Goal: Task Accomplishment & Management: Manage account settings

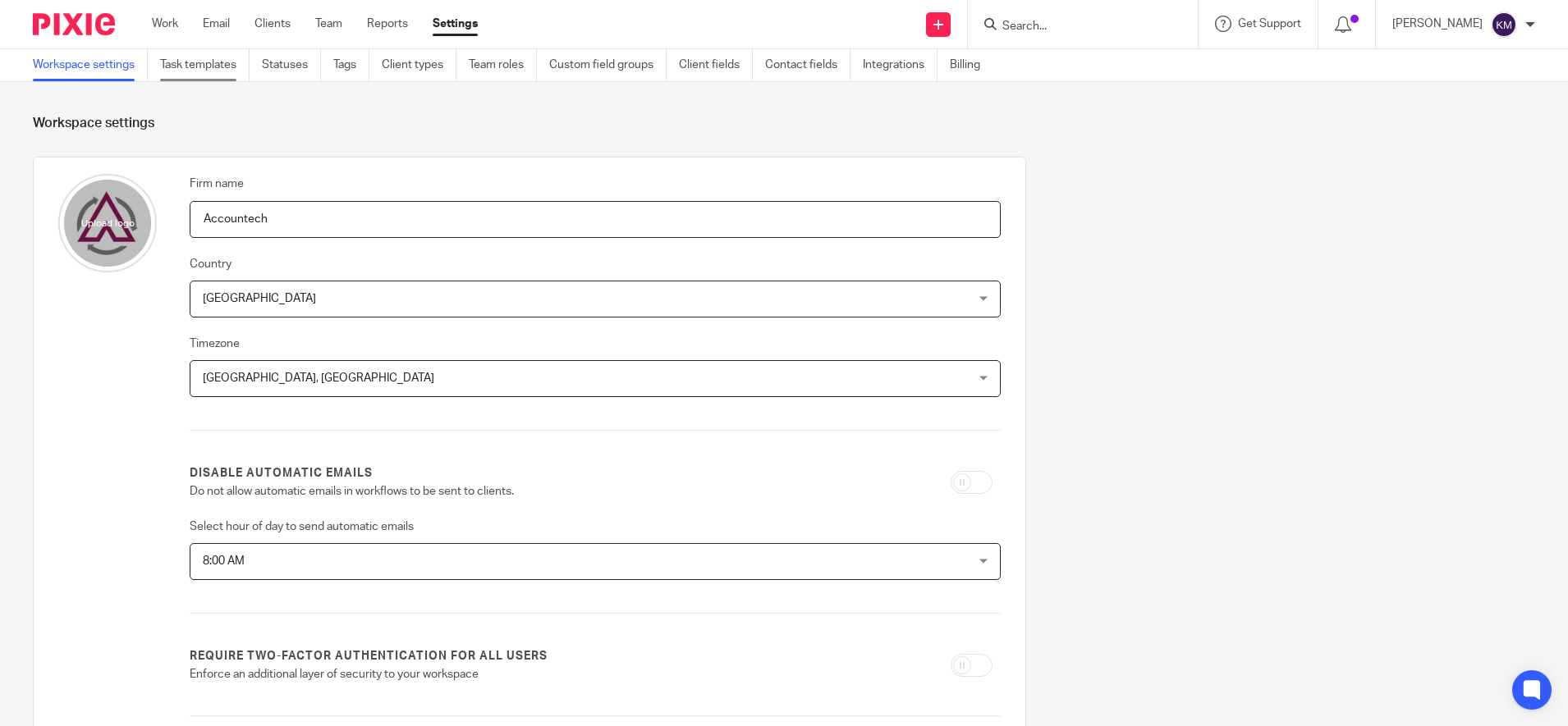
click at [198, 69] on link "Task templates" at bounding box center [205, 65] width 90 height 32
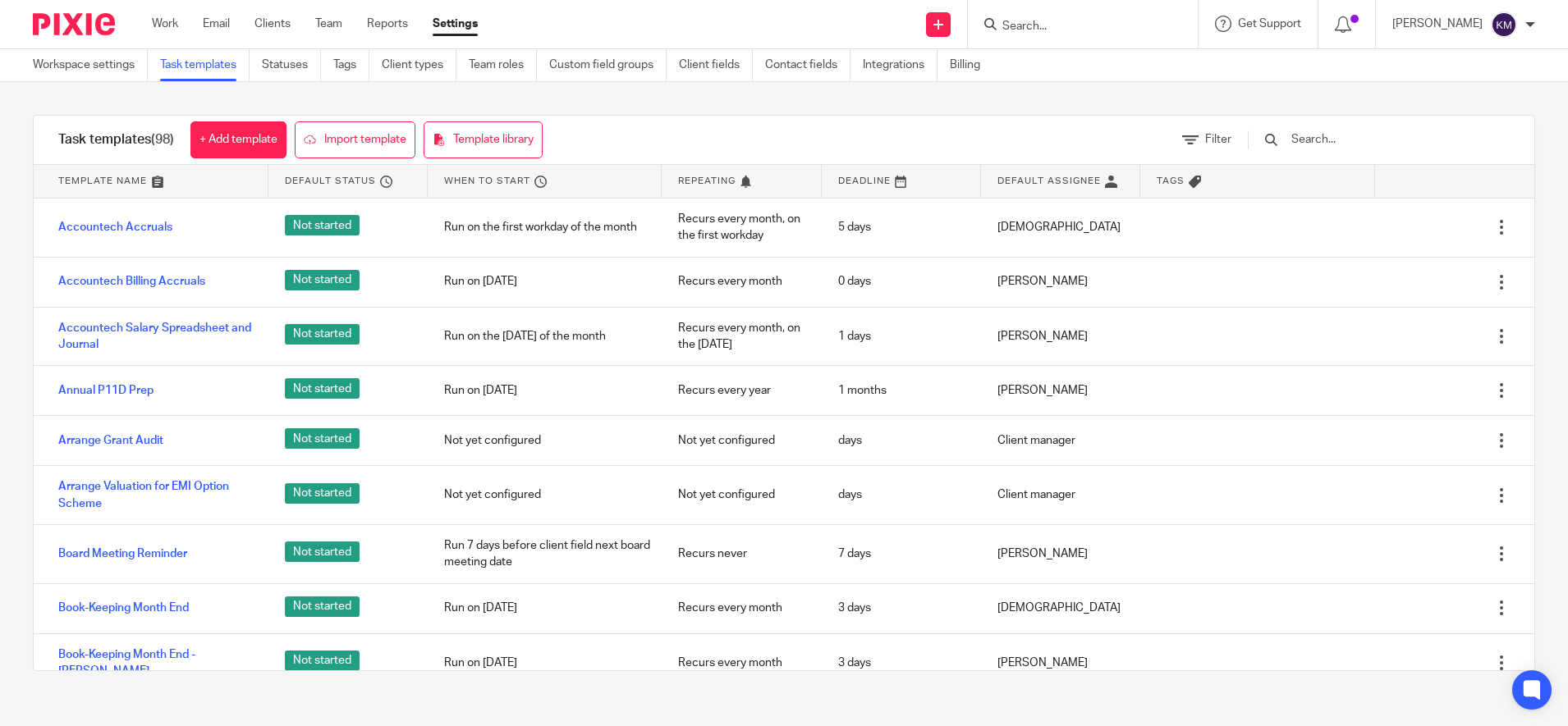
click at [1367, 135] on input "text" at bounding box center [1385, 139] width 191 height 18
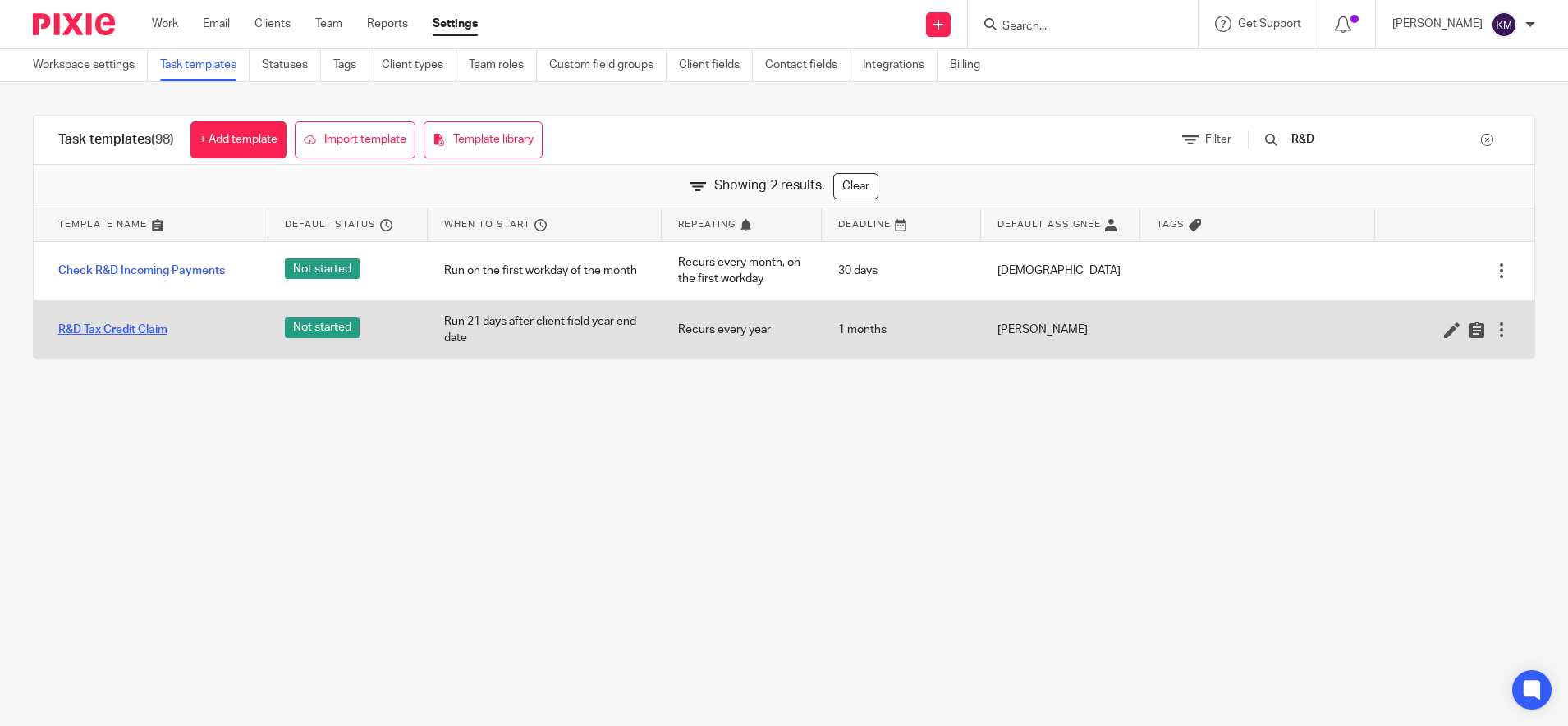
type input "R&D"
click at [139, 335] on link "R&D Tax Credit Claim" at bounding box center [113, 330] width 110 height 16
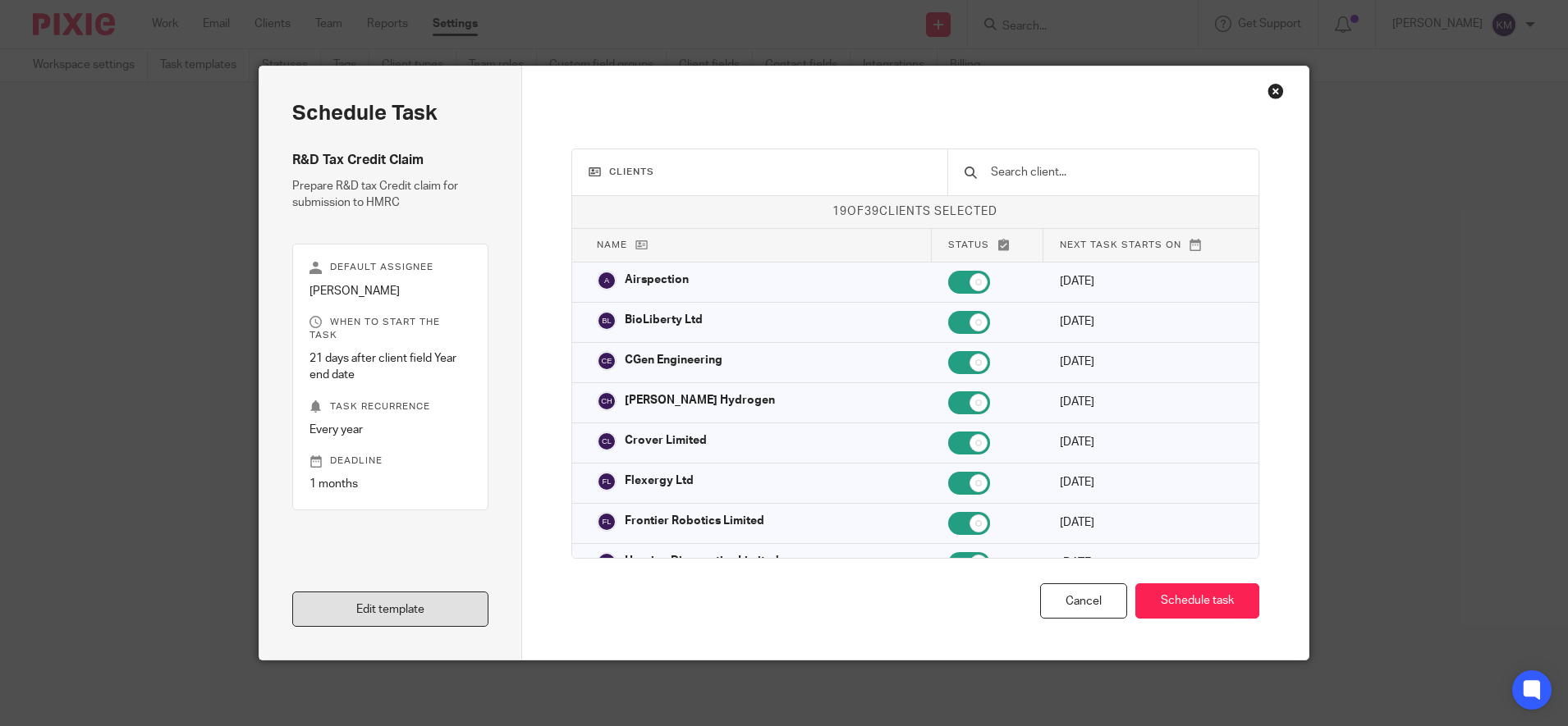
click at [389, 607] on link "Edit template" at bounding box center [390, 609] width 196 height 35
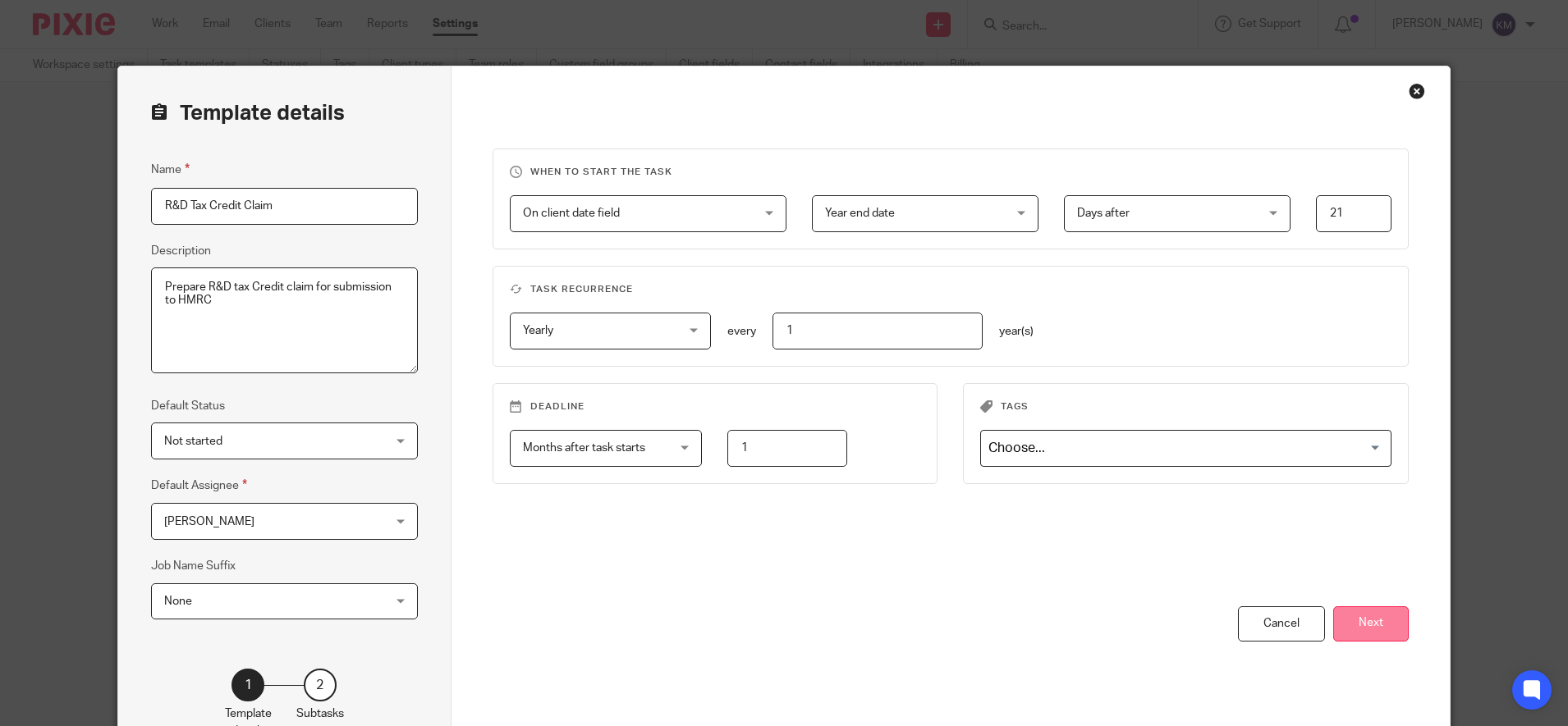
click at [1387, 623] on button "Next" at bounding box center [1371, 624] width 75 height 35
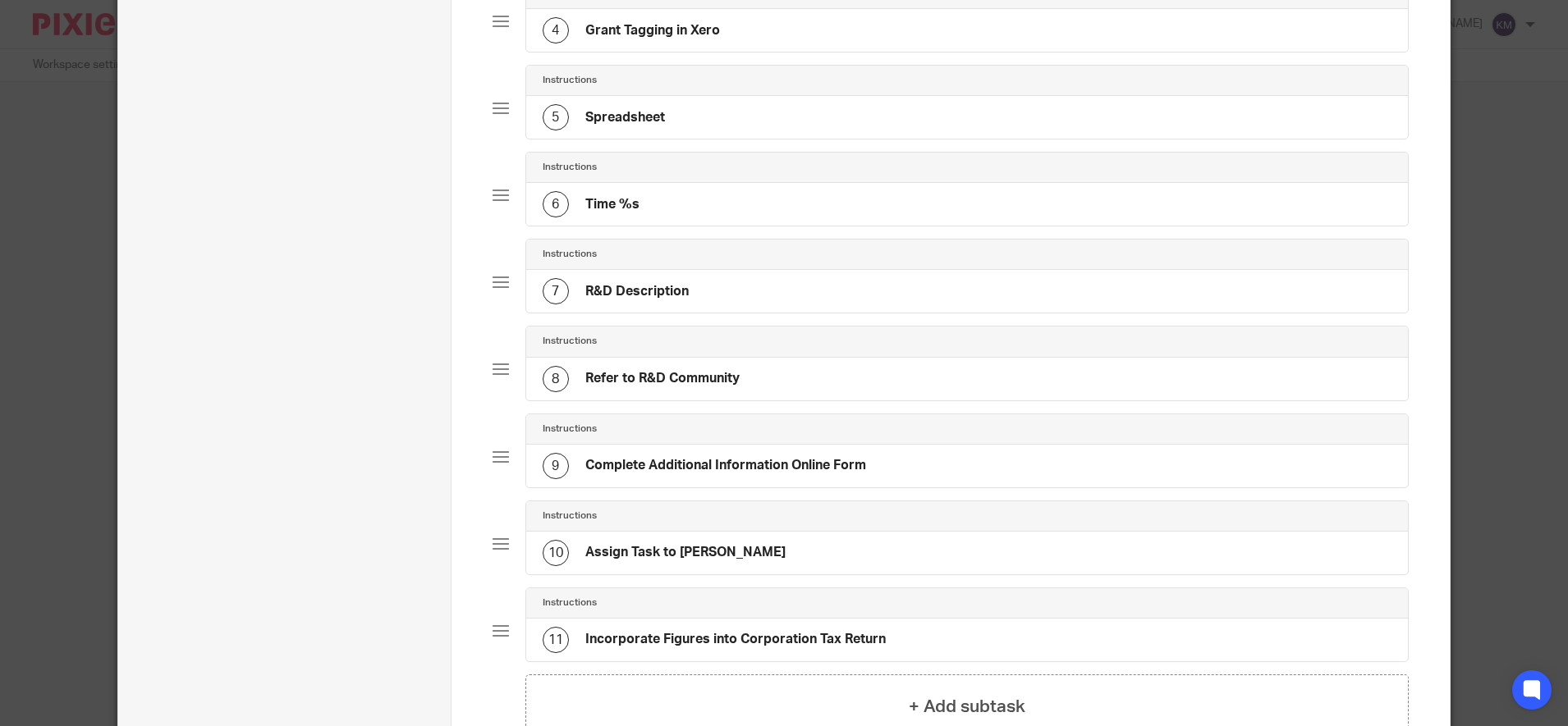
scroll to position [630, 0]
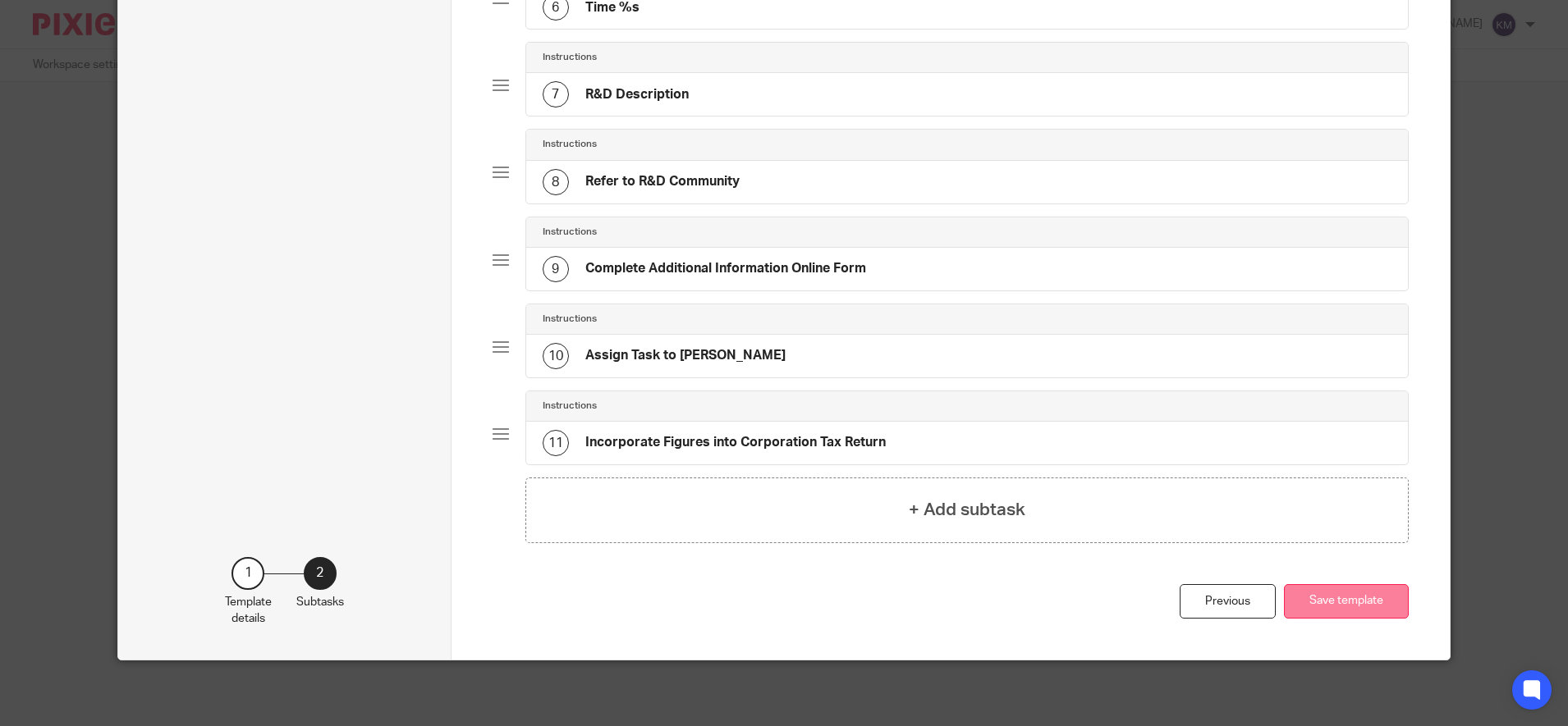
click at [1343, 598] on button "Save template" at bounding box center [1346, 602] width 125 height 35
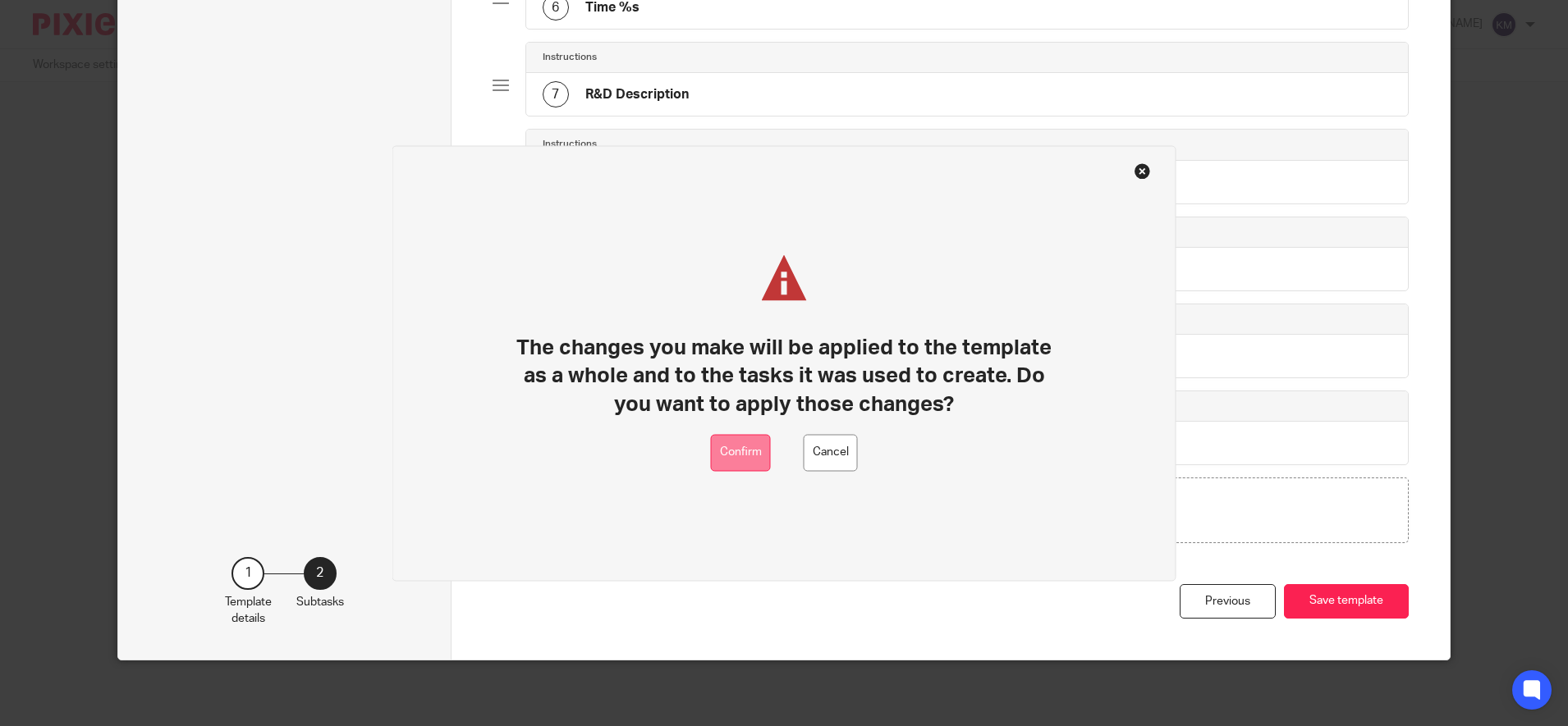
click at [718, 443] on button "Confirm" at bounding box center [741, 452] width 60 height 37
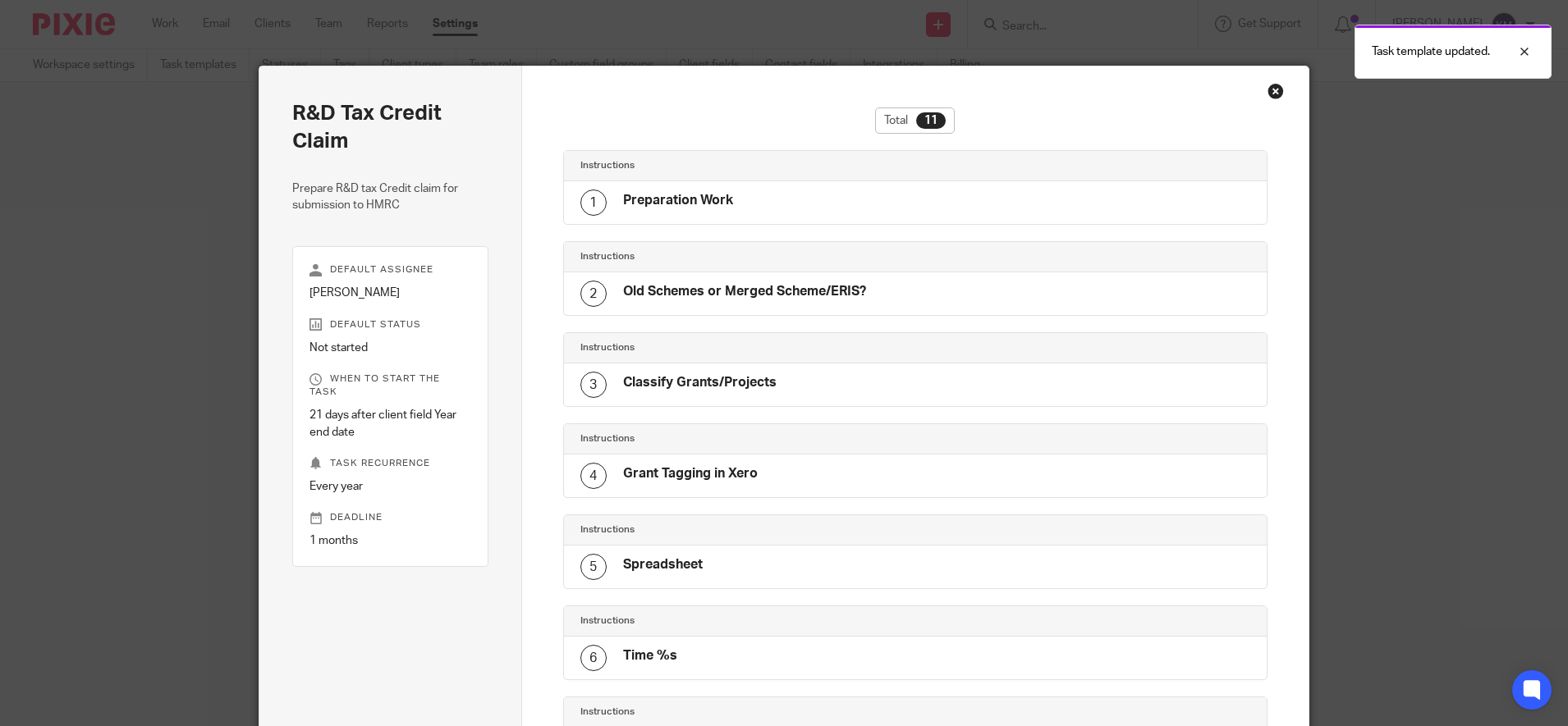
click at [1270, 92] on div "Close this dialog window" at bounding box center [1275, 91] width 16 height 16
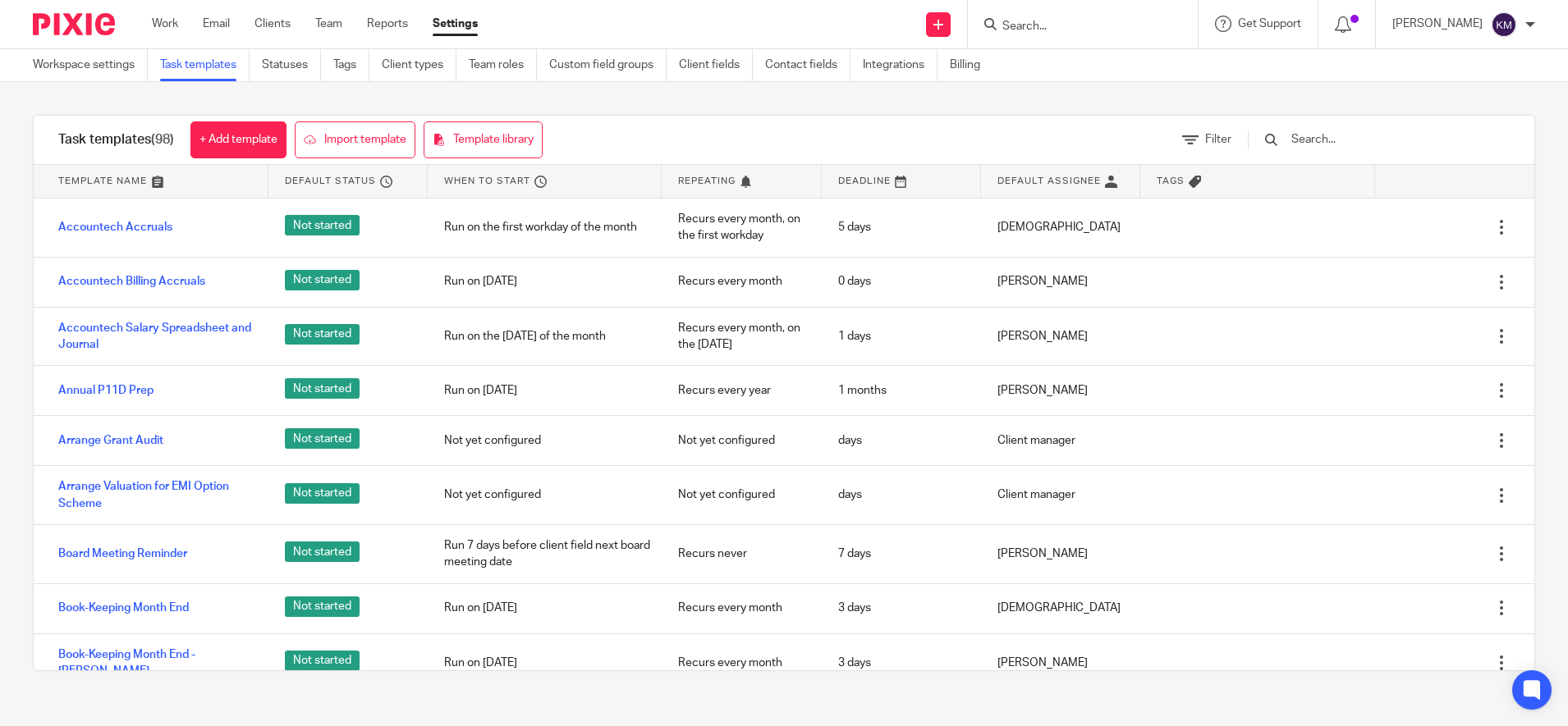
click at [1334, 139] on input "text" at bounding box center [1385, 139] width 191 height 18
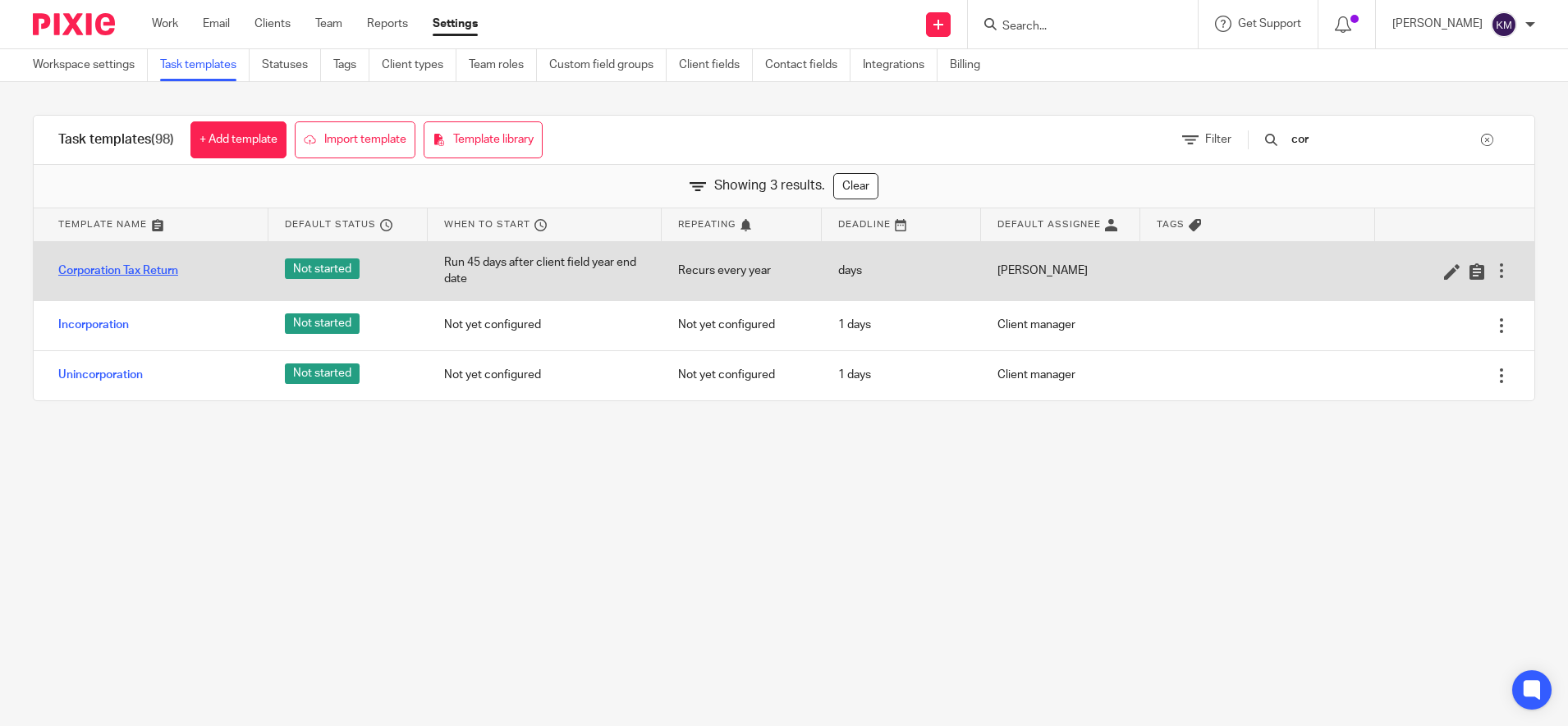
type input "cor"
click at [161, 275] on link "Corporation Tax Return" at bounding box center [118, 271] width 120 height 16
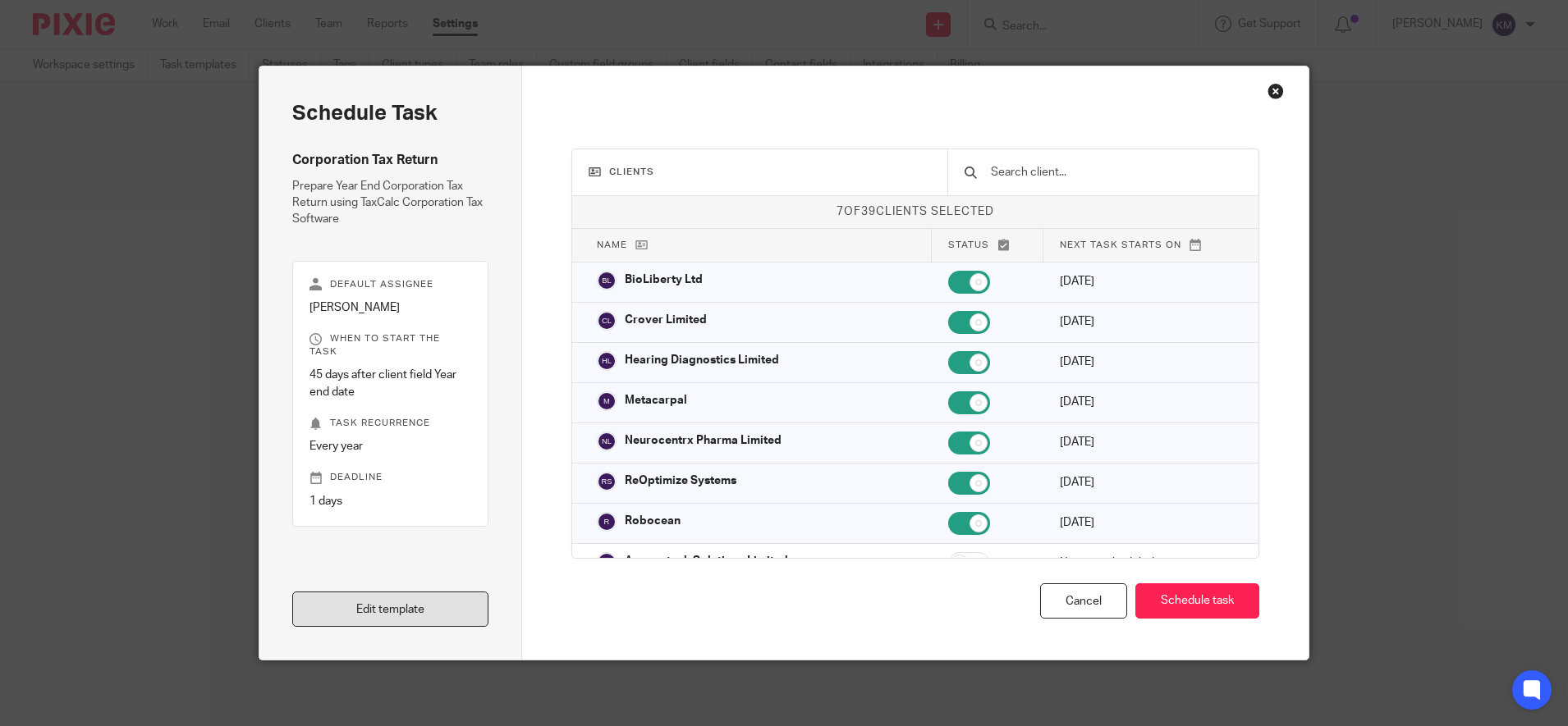
click at [409, 613] on link "Edit template" at bounding box center [390, 609] width 196 height 35
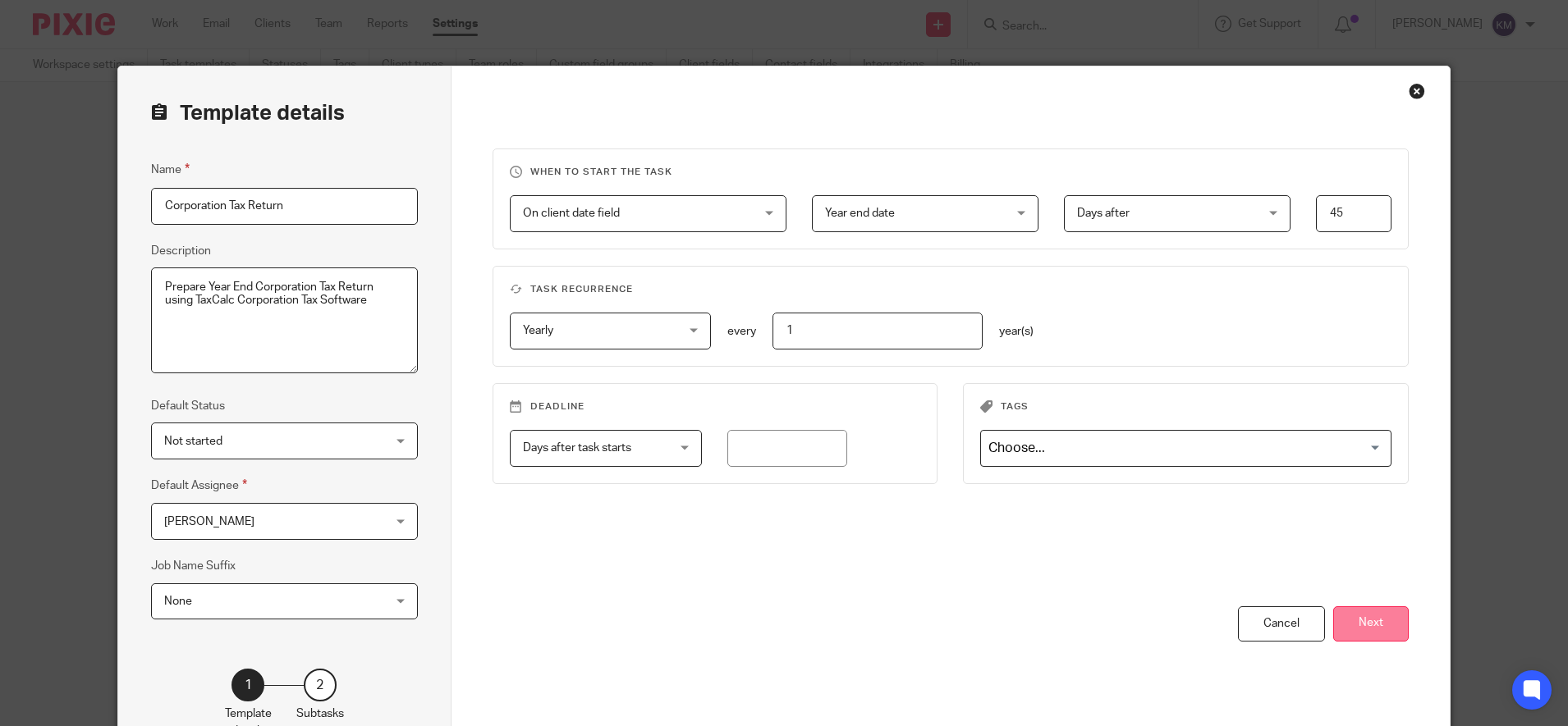
click at [1365, 623] on button "Next" at bounding box center [1371, 624] width 75 height 35
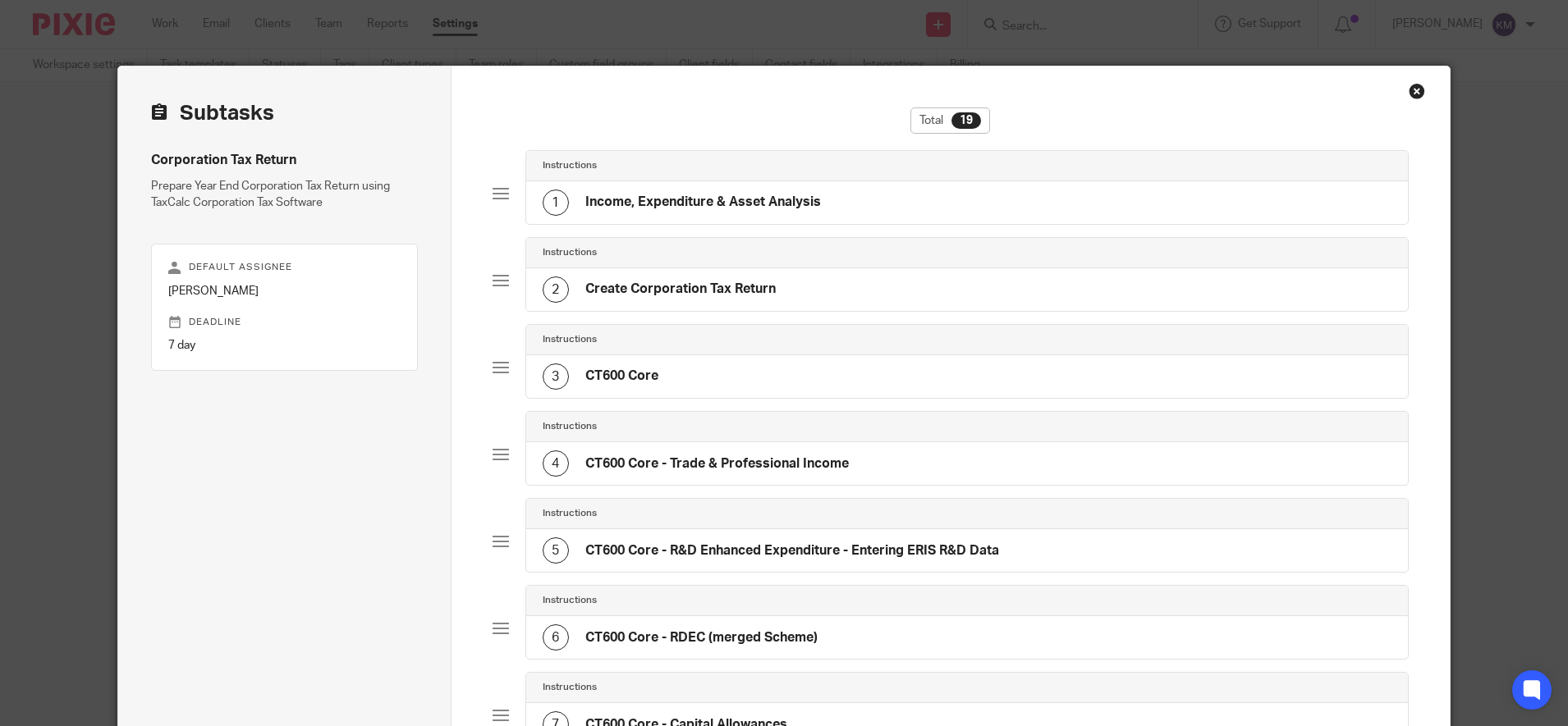
click at [649, 640] on h4 "CT600 Core - RDEC (merged Scheme)" at bounding box center [701, 638] width 232 height 17
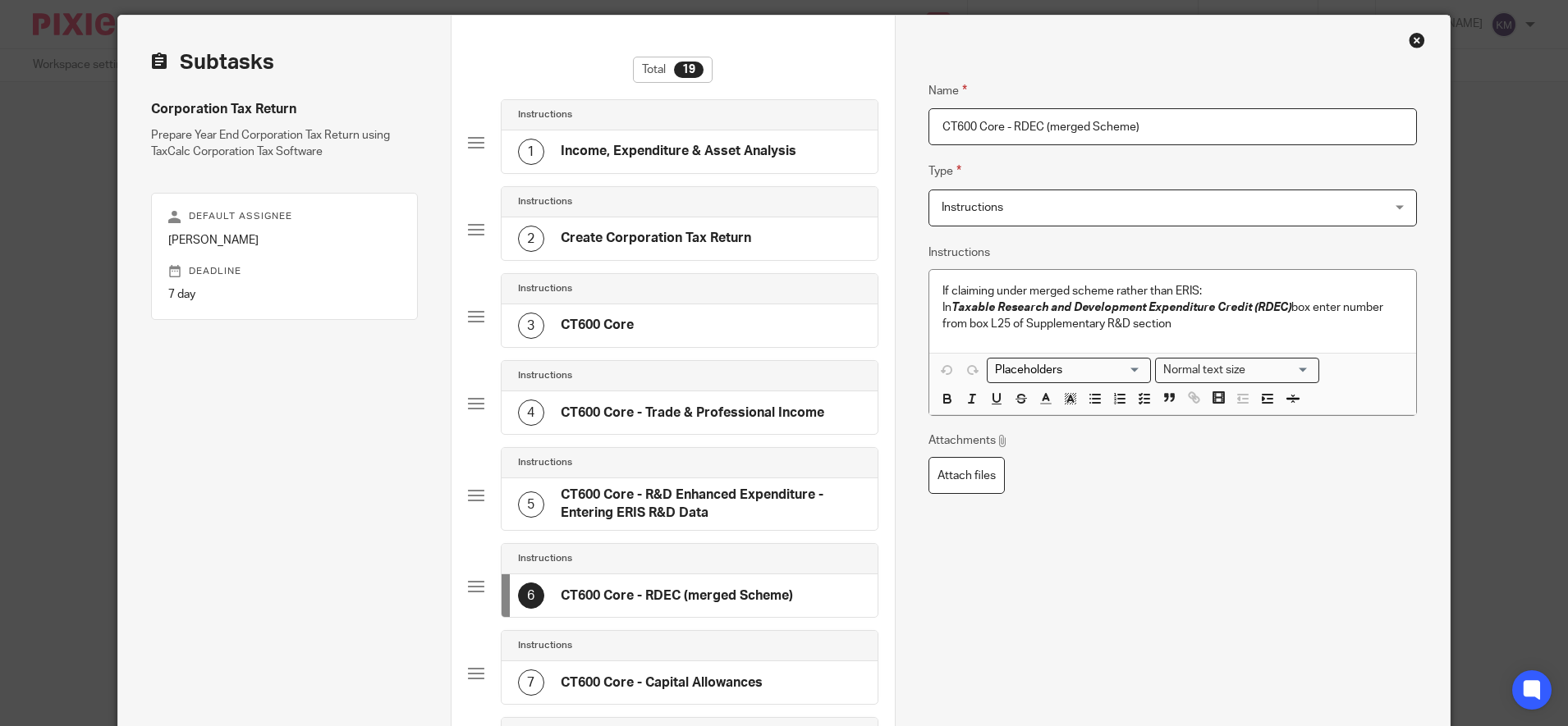
scroll to position [46, 0]
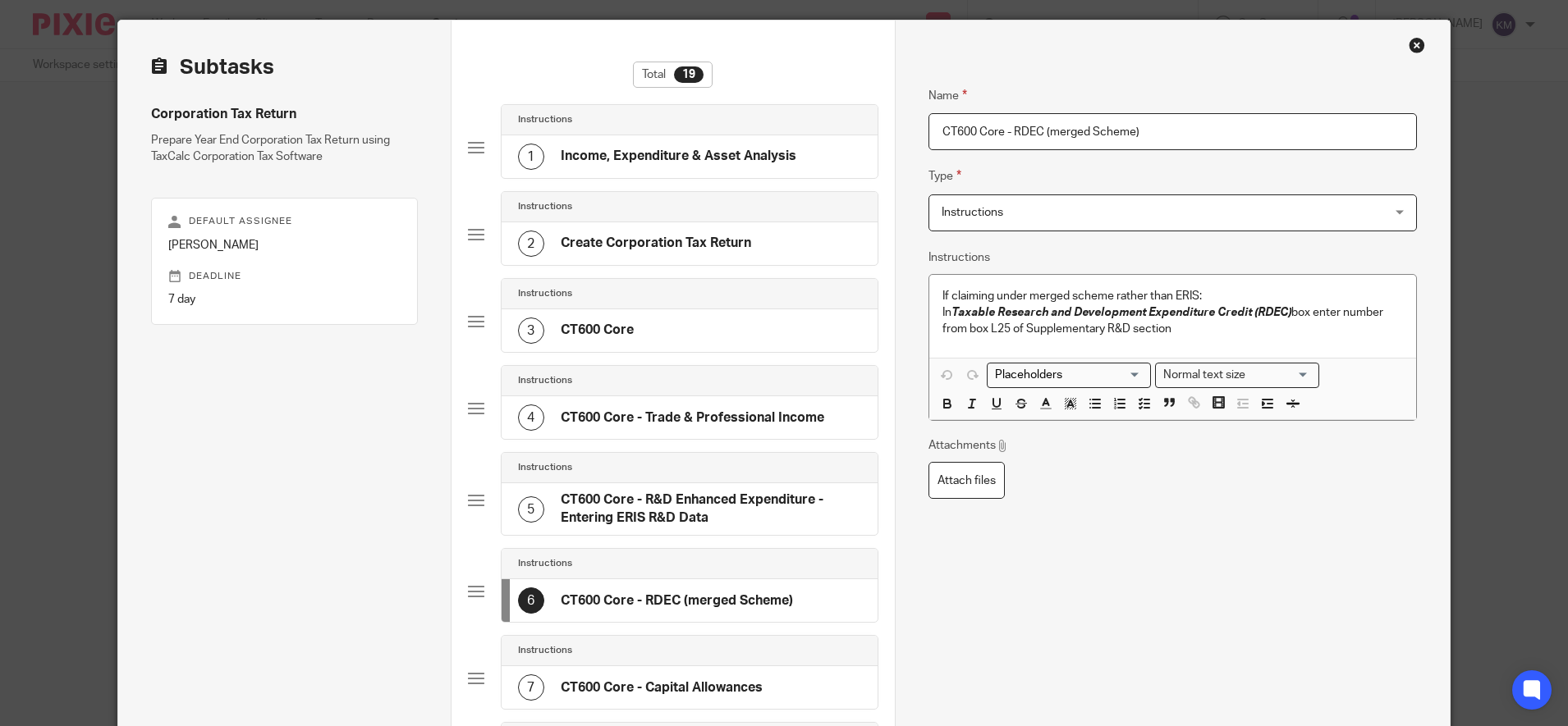
click at [1214, 328] on p "In Taxable Research and Development Expenditure Credit (RDEC) box enter number …" at bounding box center [1173, 321] width 461 height 33
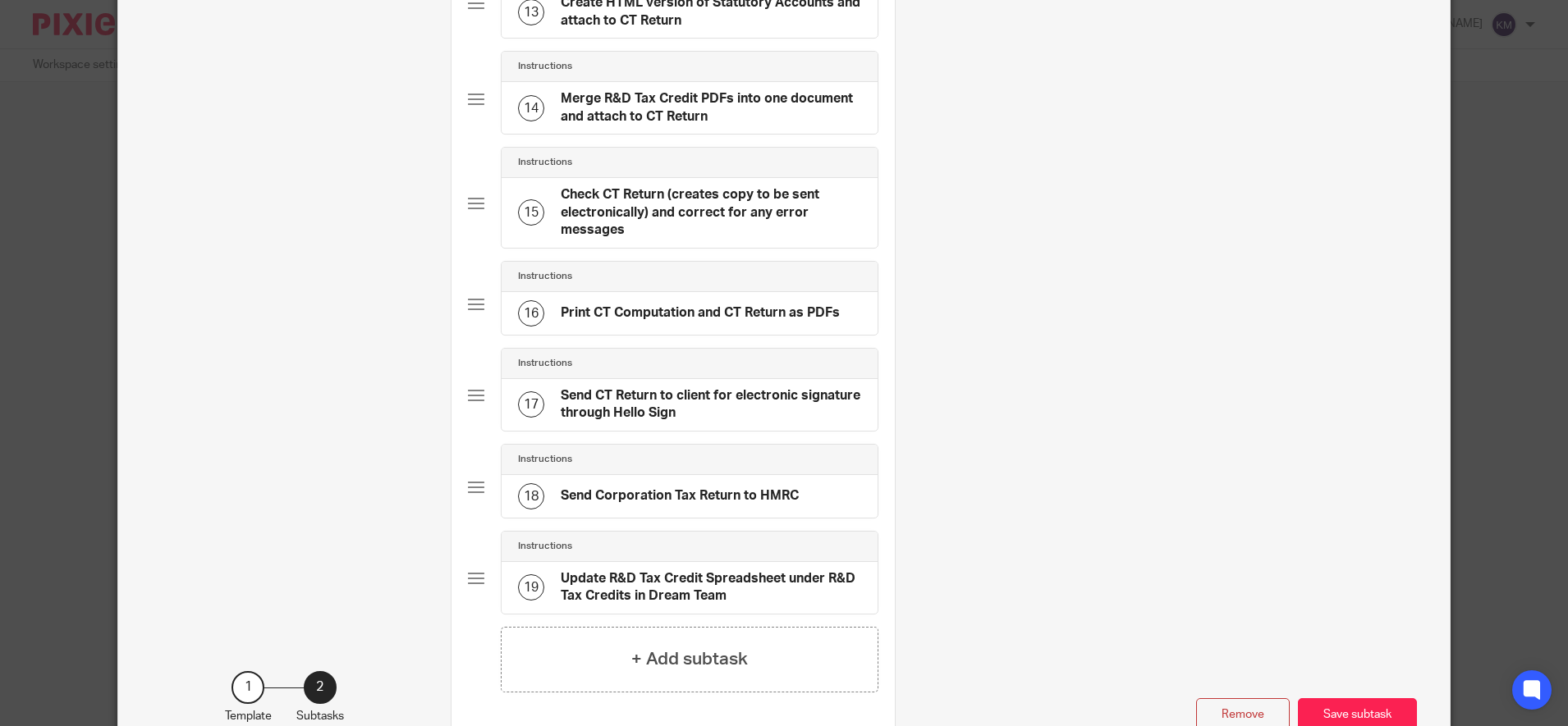
scroll to position [1390, 0]
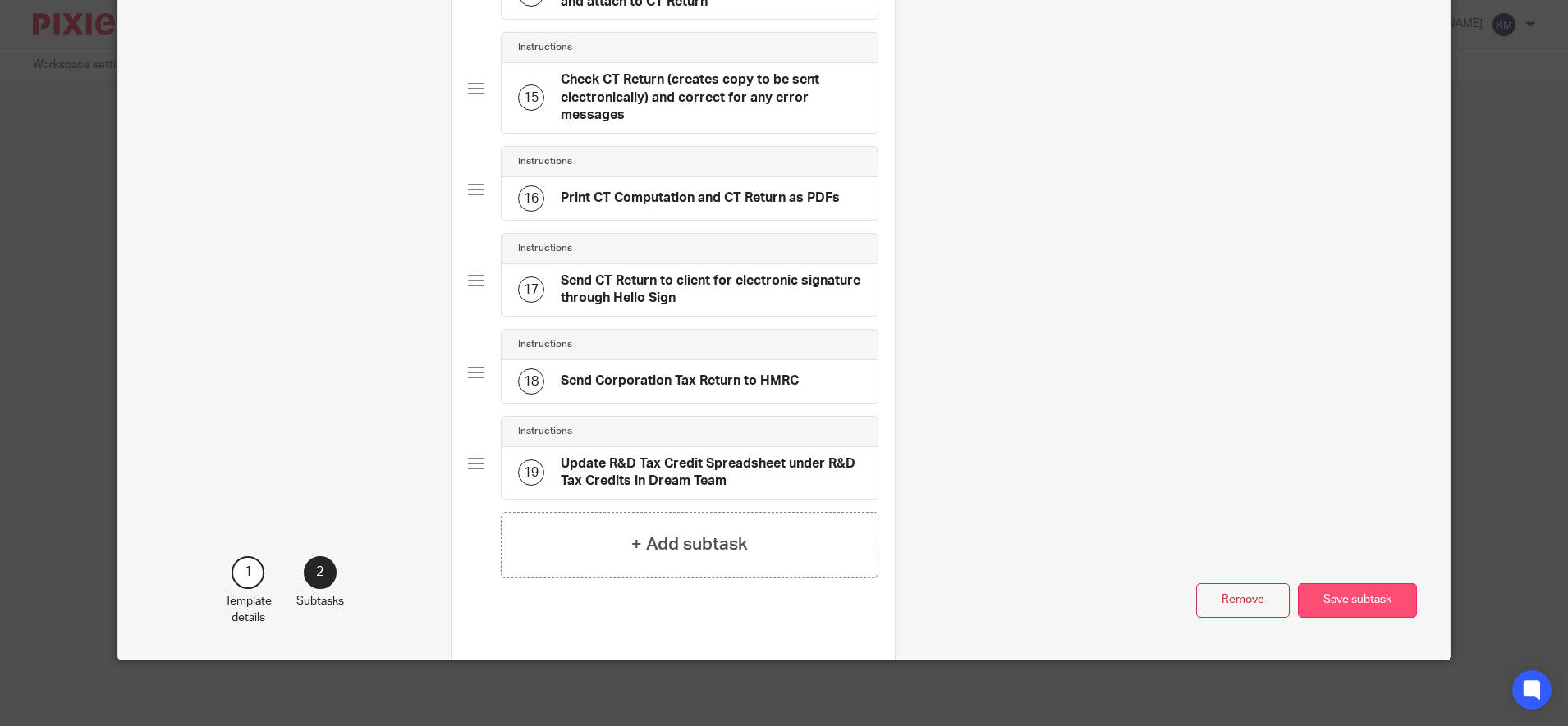
click at [1339, 609] on button "Save subtask" at bounding box center [1357, 601] width 119 height 35
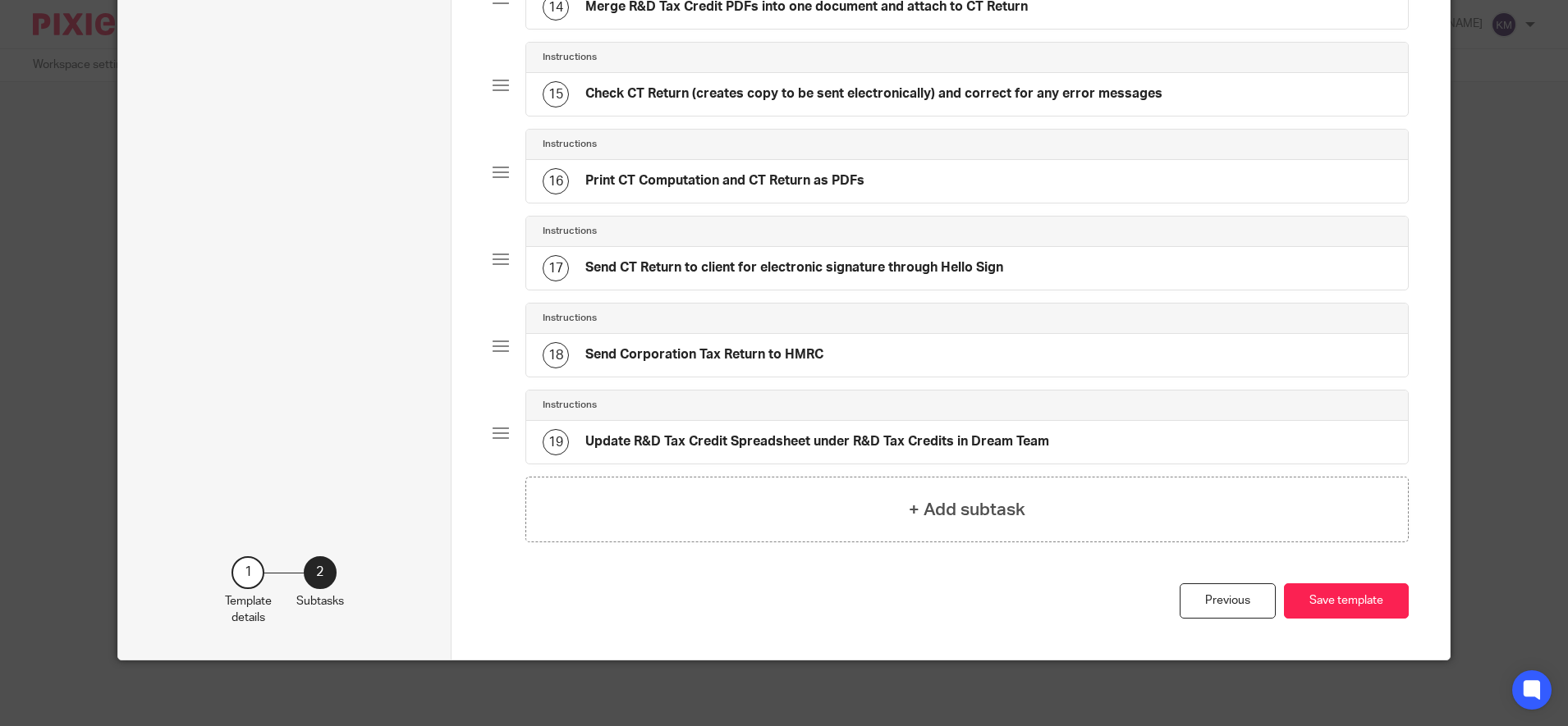
scroll to position [1327, 0]
click at [1349, 604] on button "Save template" at bounding box center [1346, 601] width 125 height 35
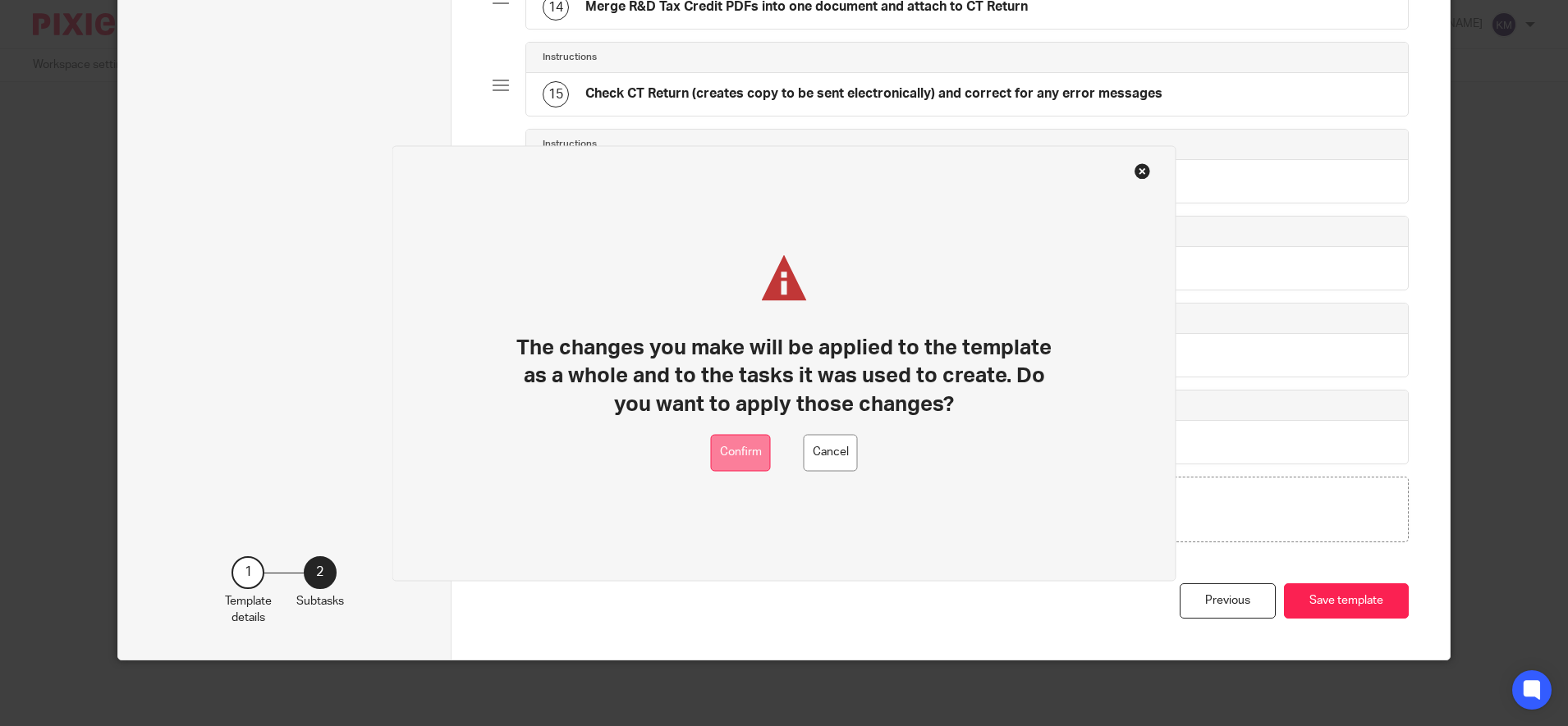
click at [712, 442] on button "Confirm" at bounding box center [741, 452] width 60 height 37
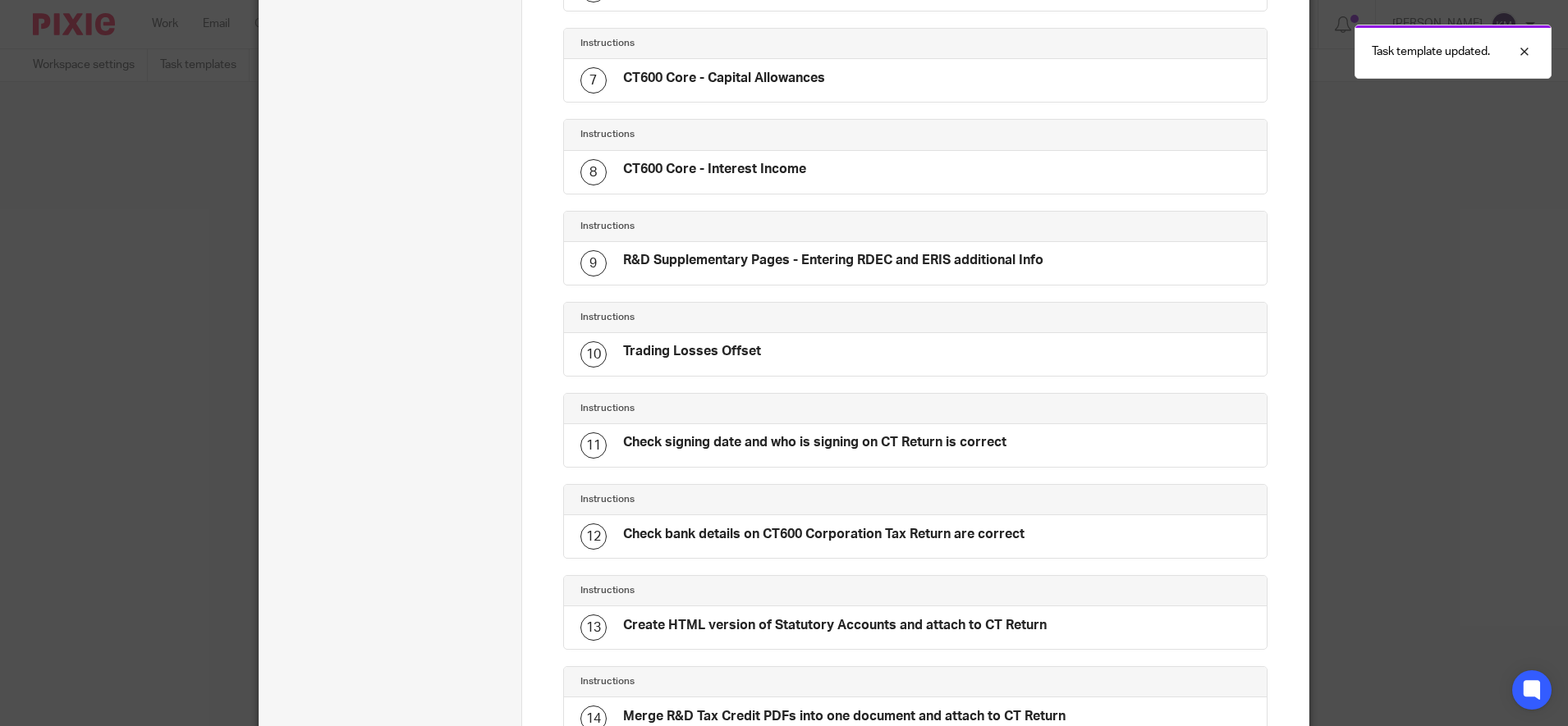
scroll to position [31, 0]
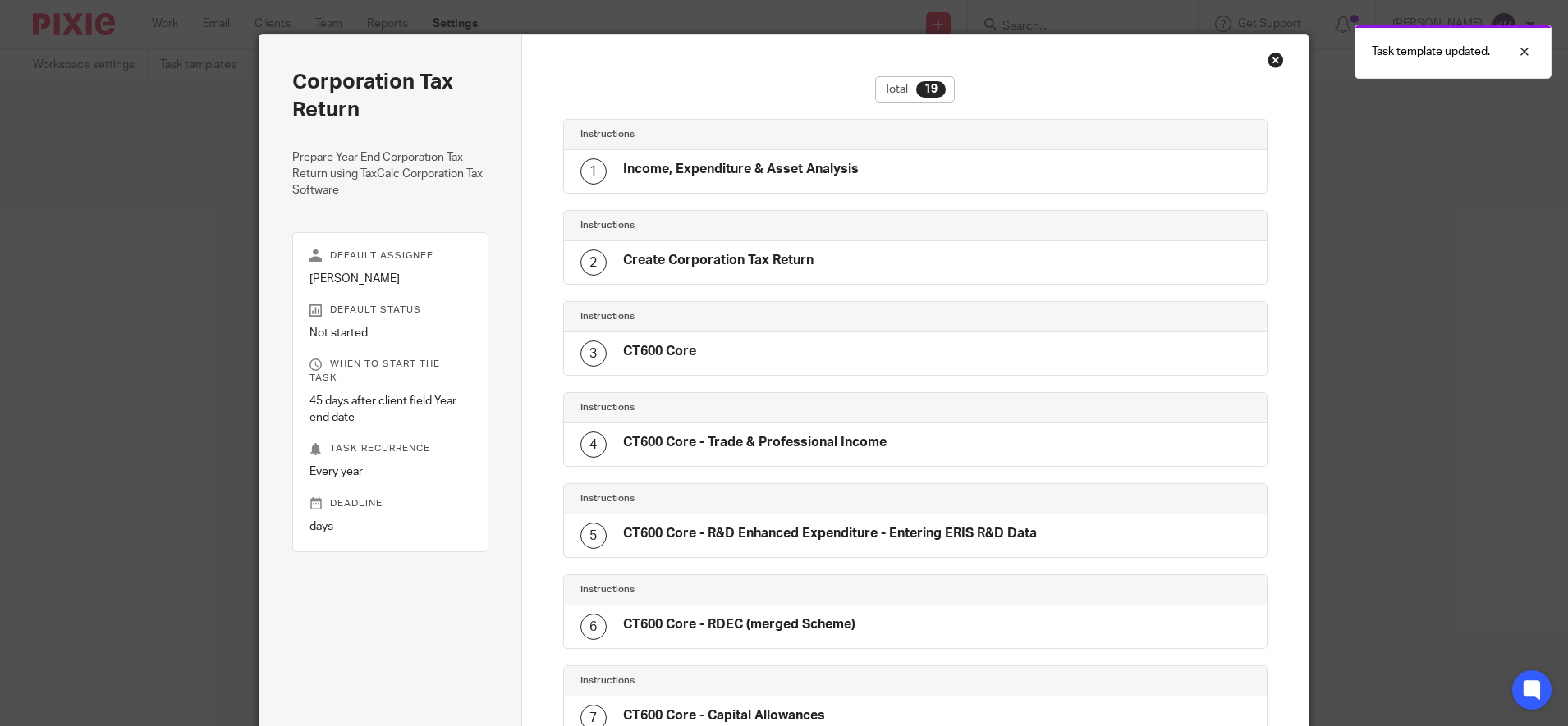
click at [1261, 63] on div "Task template updated." at bounding box center [1168, 47] width 767 height 62
click at [1271, 61] on div "Task template updated." at bounding box center [1168, 47] width 767 height 62
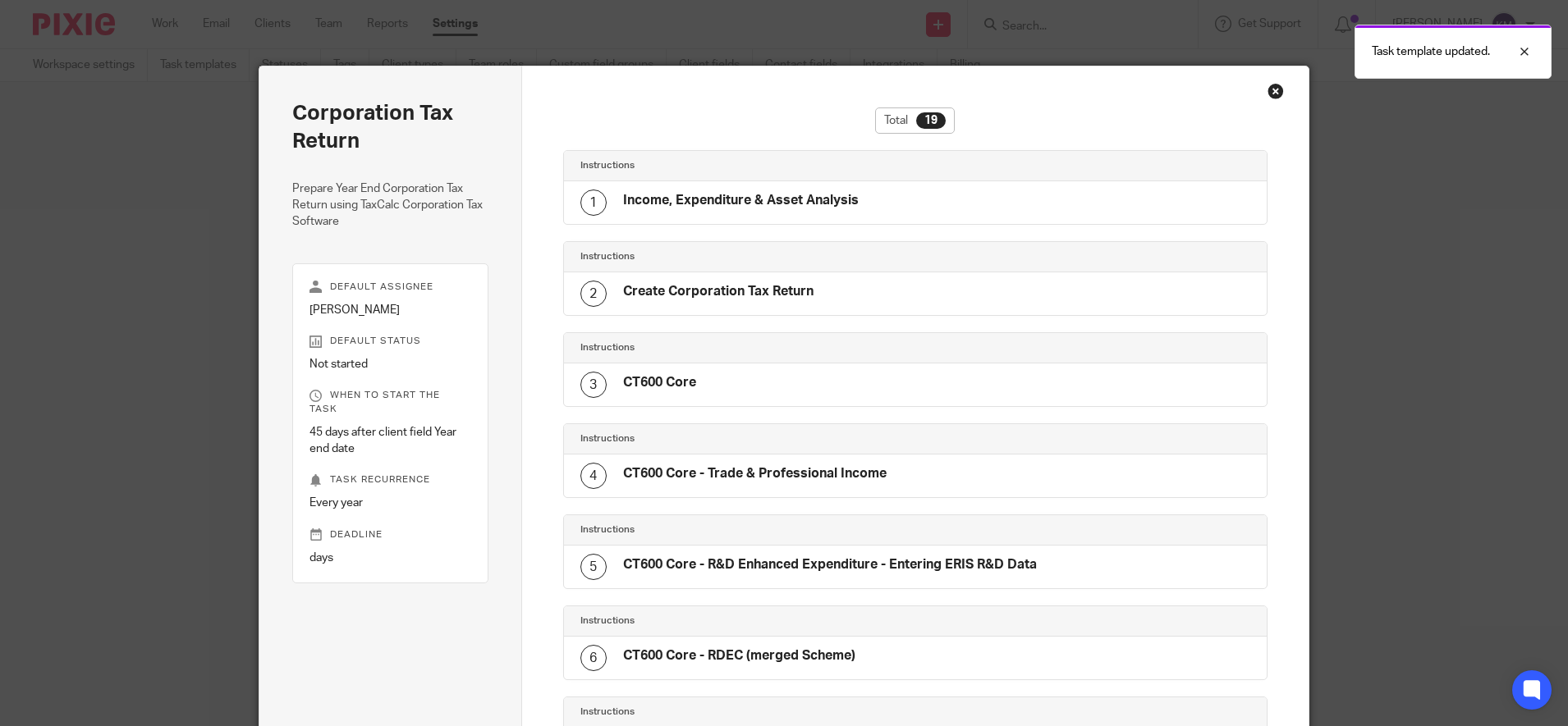
click at [1267, 93] on div "Close this dialog window" at bounding box center [1275, 91] width 16 height 16
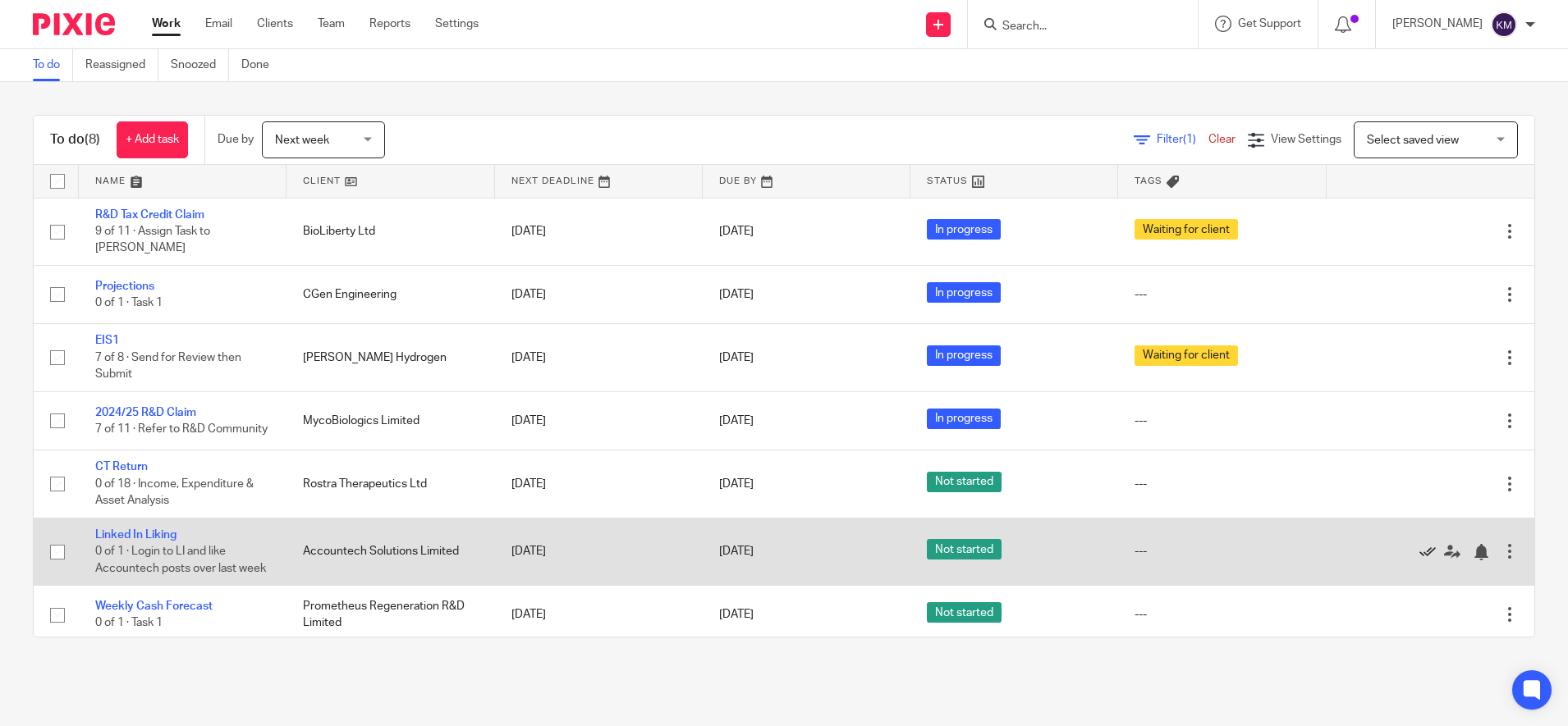
click at [1420, 559] on icon at bounding box center [1428, 552] width 16 height 16
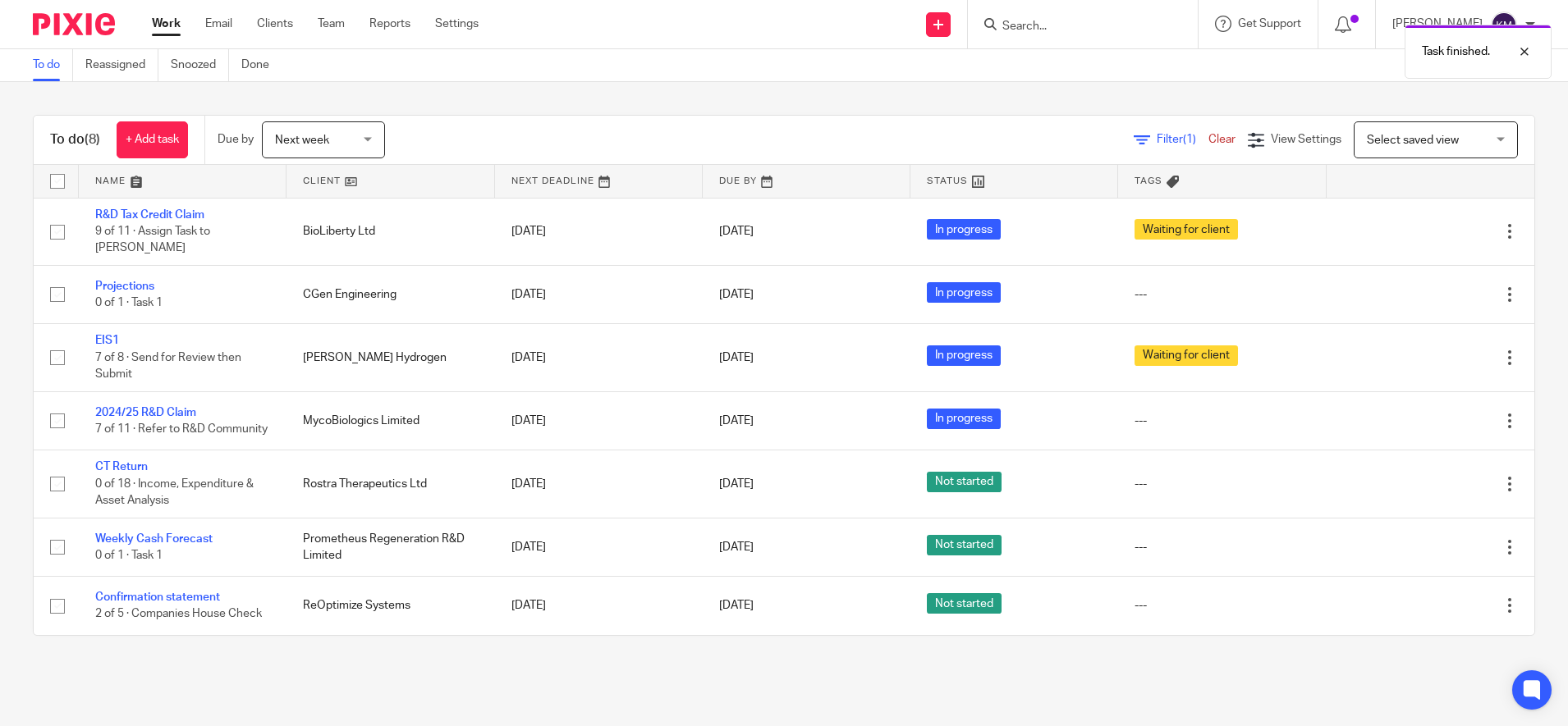
click at [370, 143] on div "Next week Next week" at bounding box center [324, 140] width 123 height 37
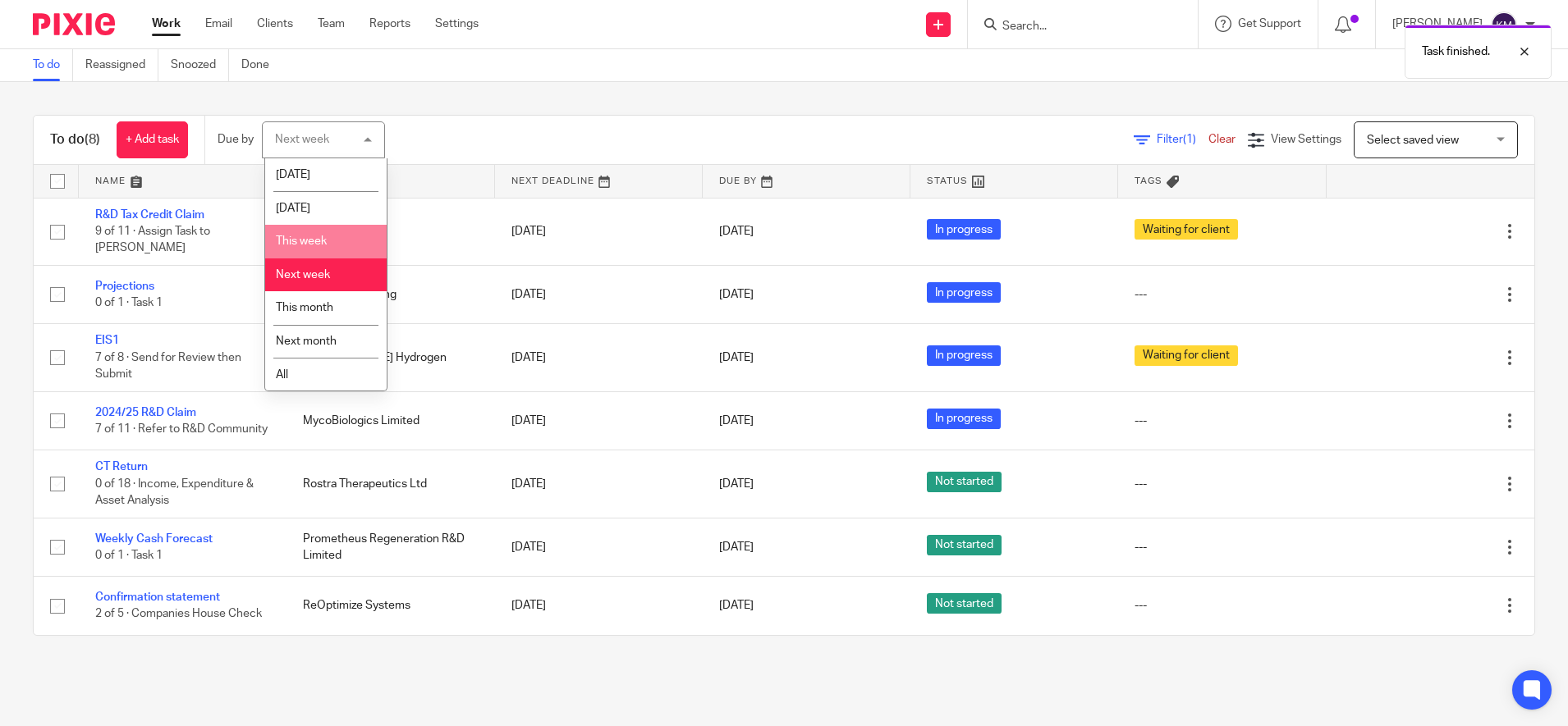
click at [320, 233] on li "This week" at bounding box center [326, 241] width 122 height 33
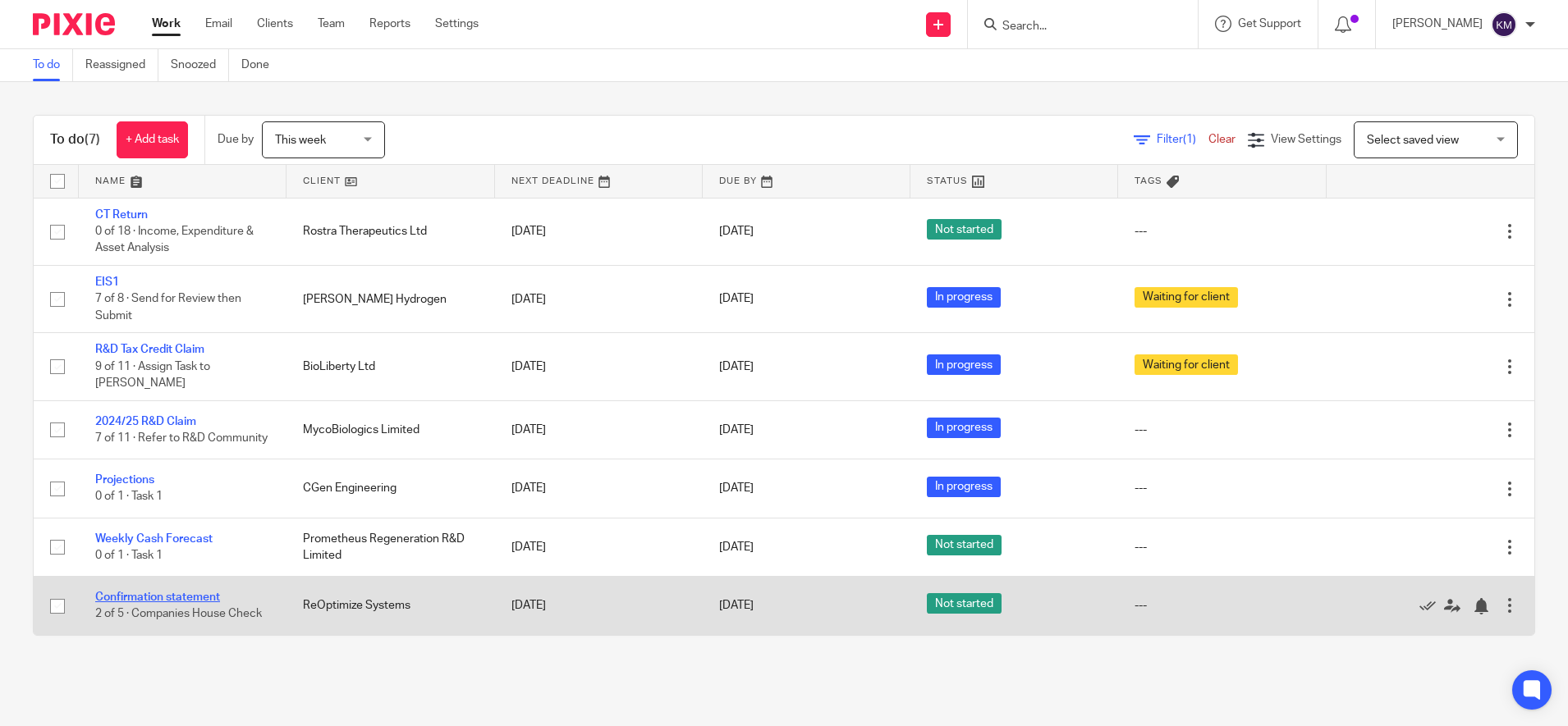
click at [164, 598] on link "Confirmation statement" at bounding box center [158, 597] width 125 height 11
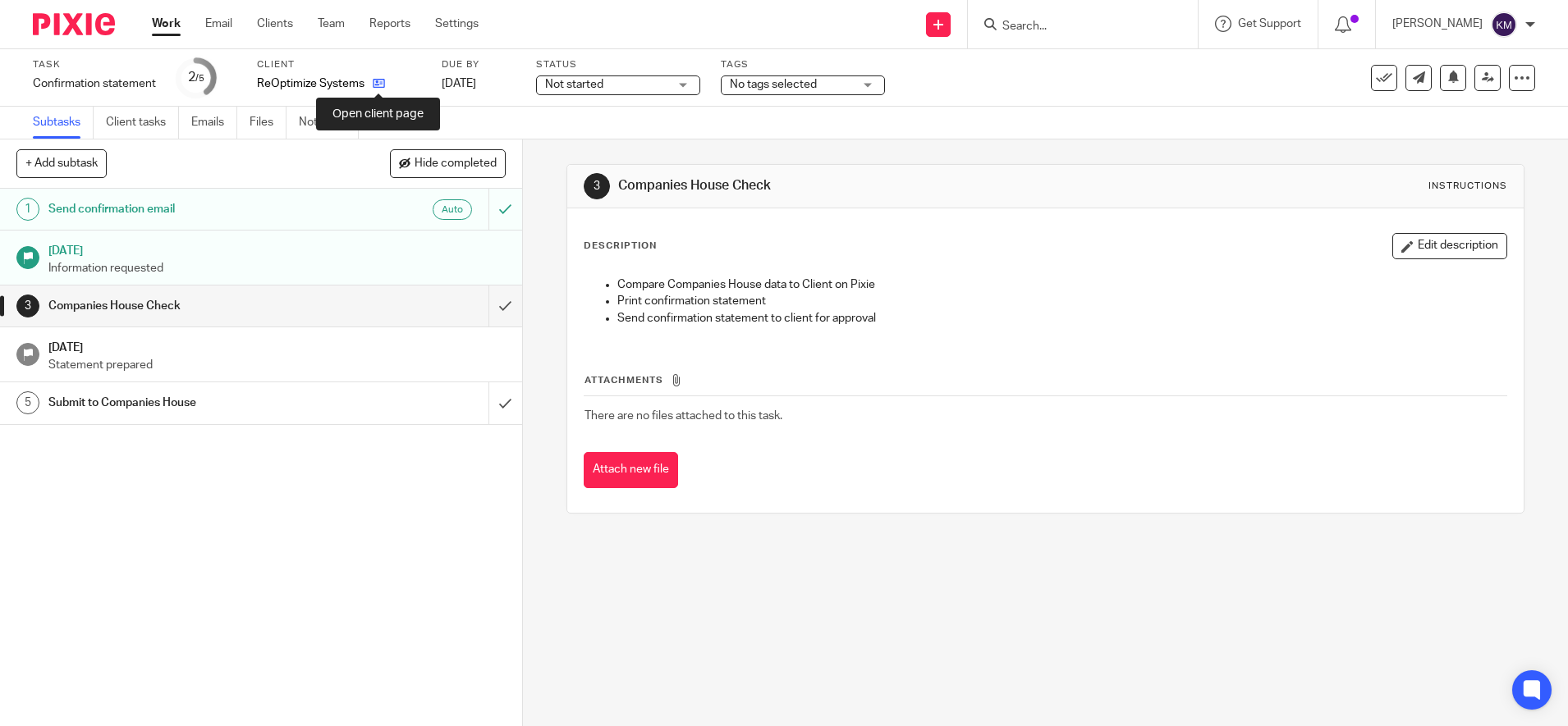
click at [378, 84] on icon at bounding box center [379, 83] width 12 height 12
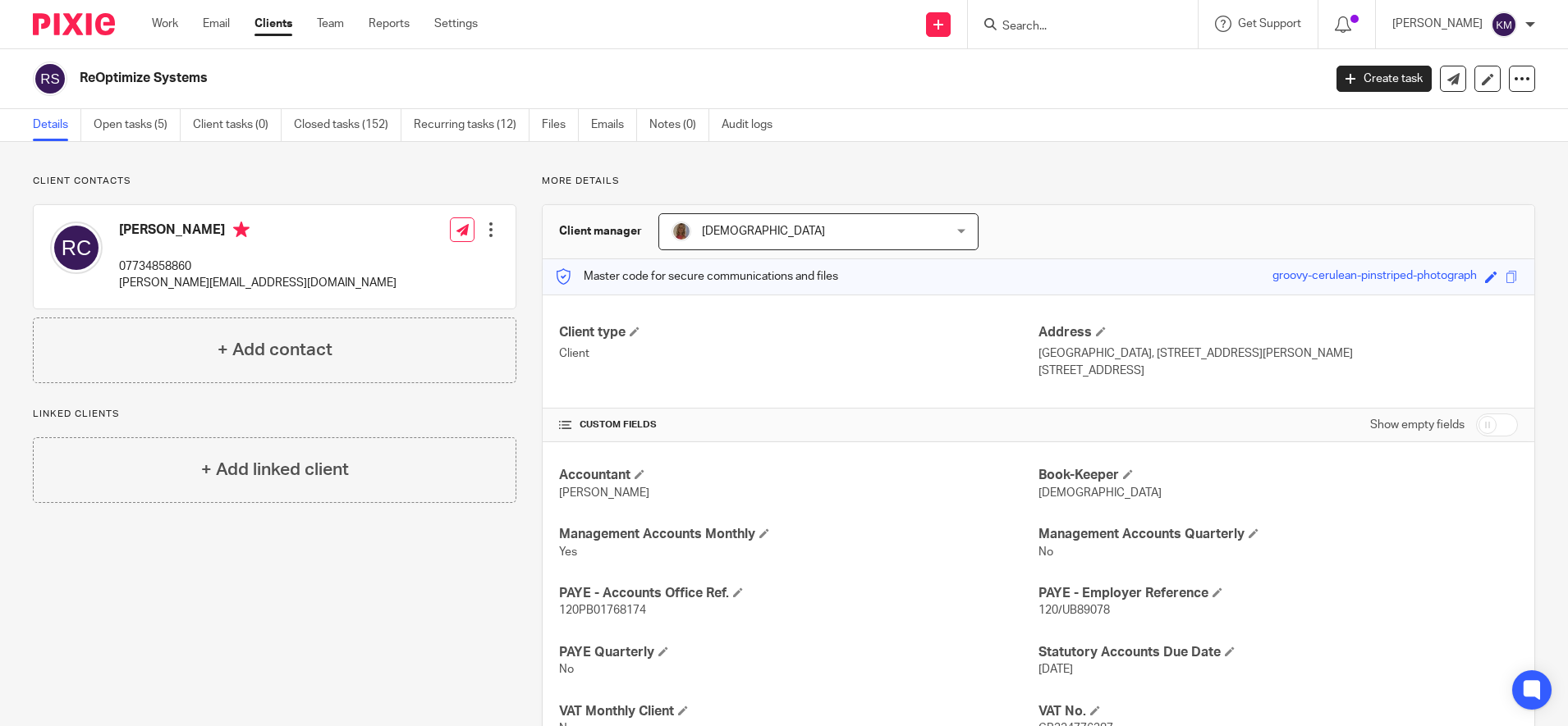
scroll to position [626, 0]
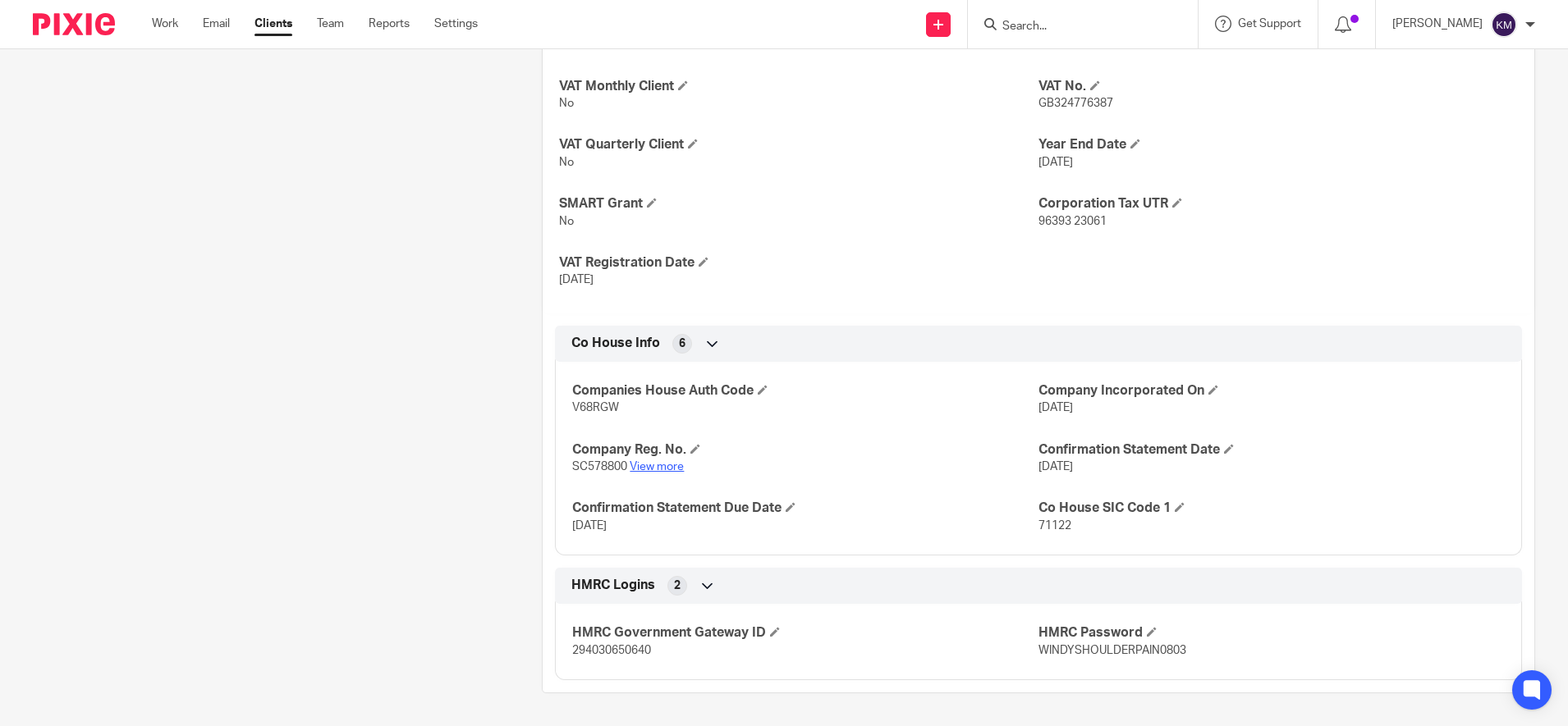
click at [665, 465] on link "View more" at bounding box center [656, 467] width 54 height 11
click at [85, 27] on img at bounding box center [74, 24] width 82 height 22
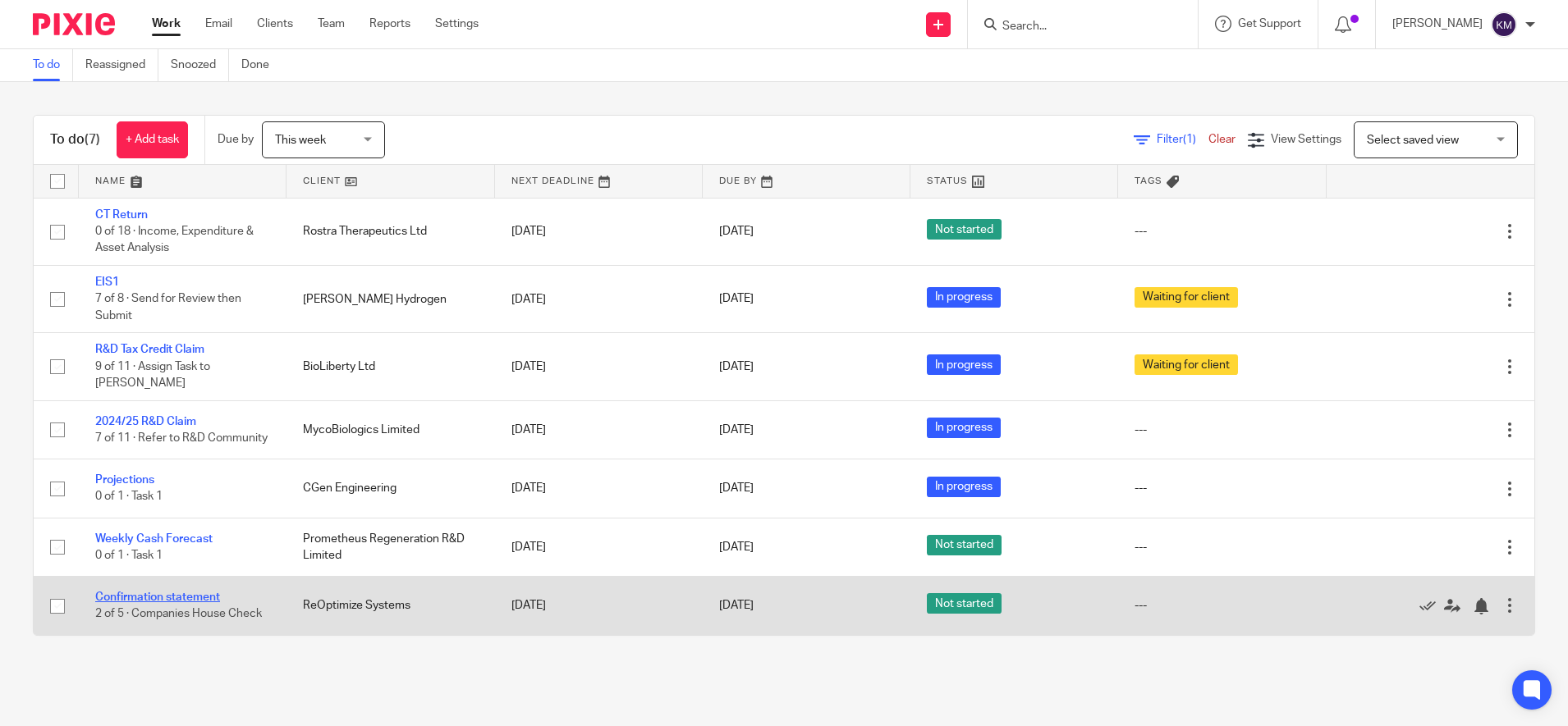
click at [143, 592] on link "Confirmation statement" at bounding box center [158, 597] width 125 height 11
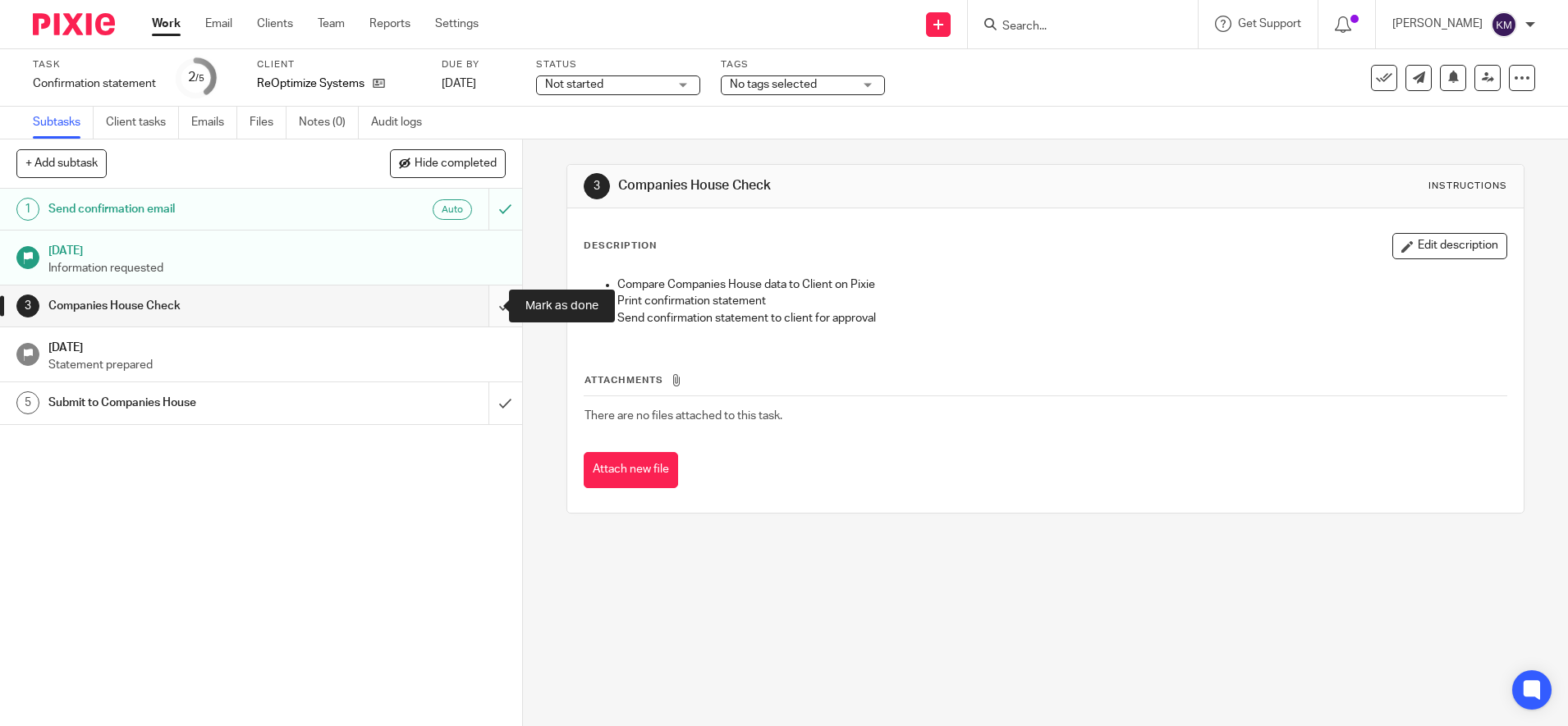
click at [486, 308] on input "submit" at bounding box center [261, 306] width 522 height 41
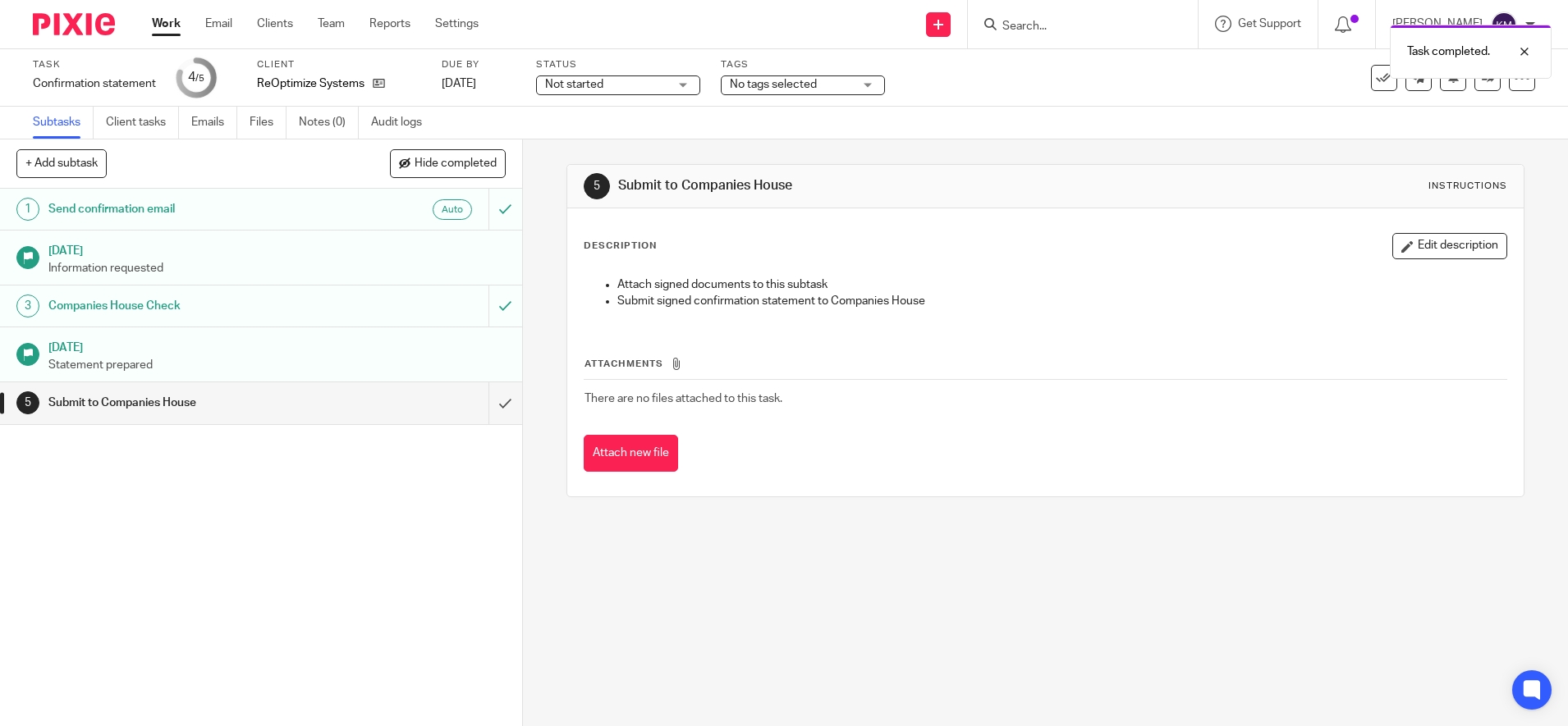
click at [593, 88] on span "Not started" at bounding box center [575, 84] width 58 height 11
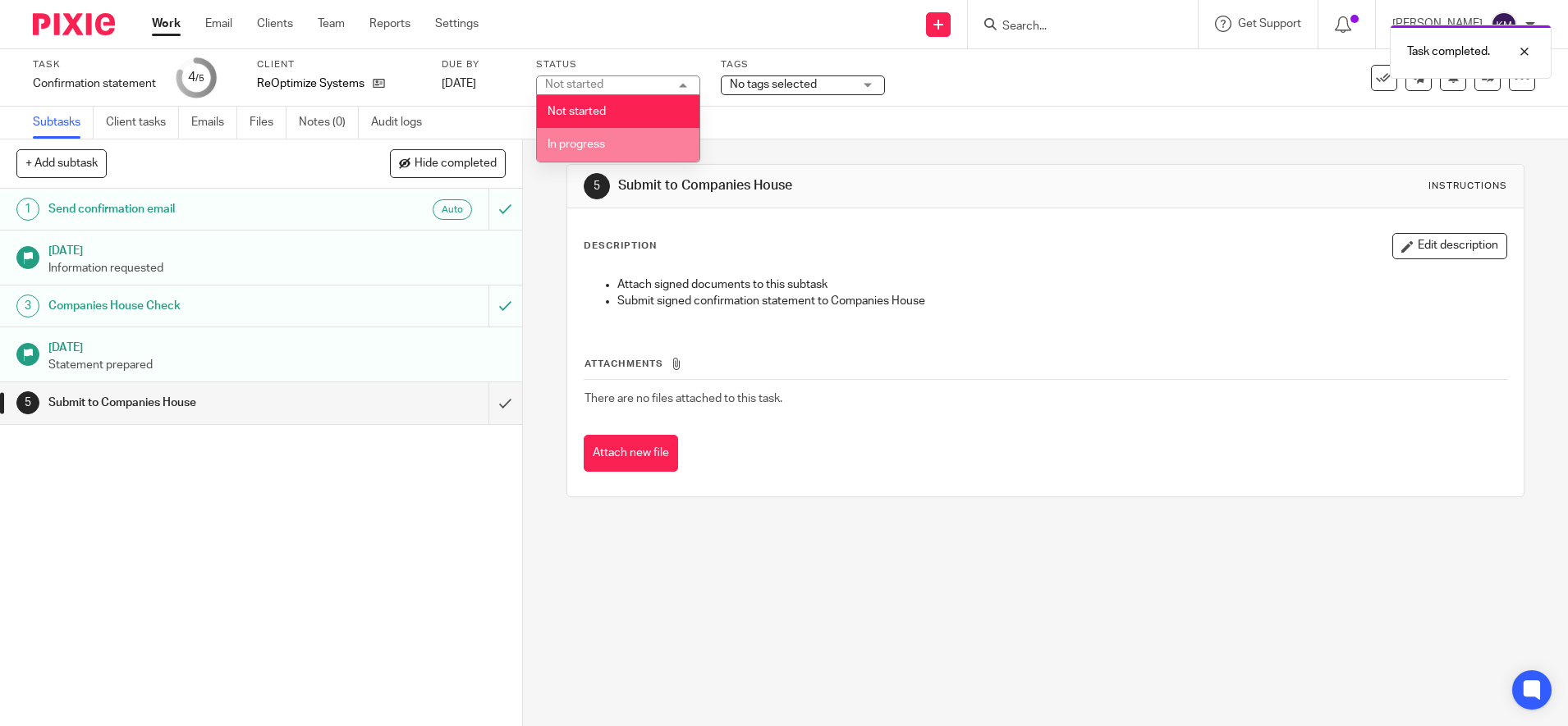
click at [577, 137] on li "In progress" at bounding box center [618, 145] width 163 height 33
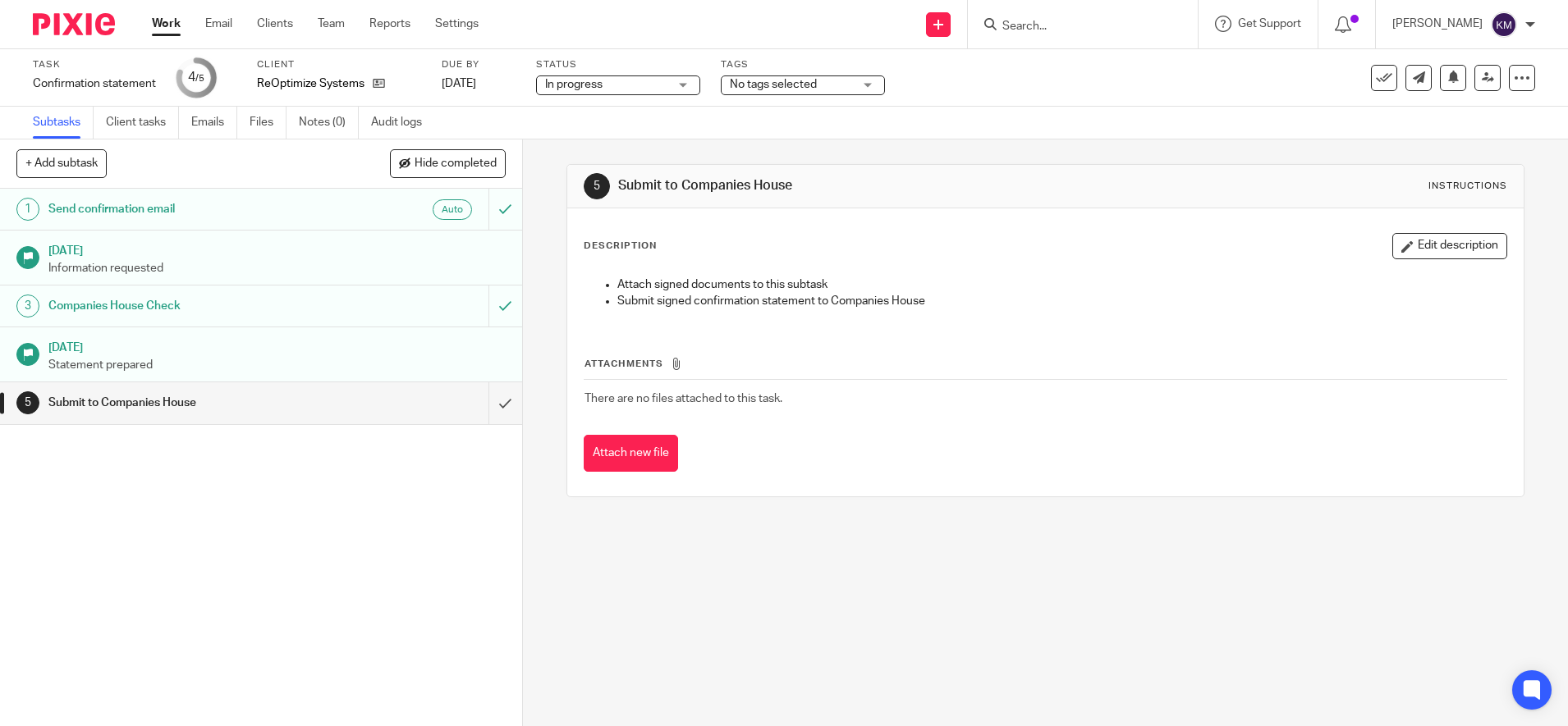
click at [79, 27] on img at bounding box center [74, 24] width 82 height 22
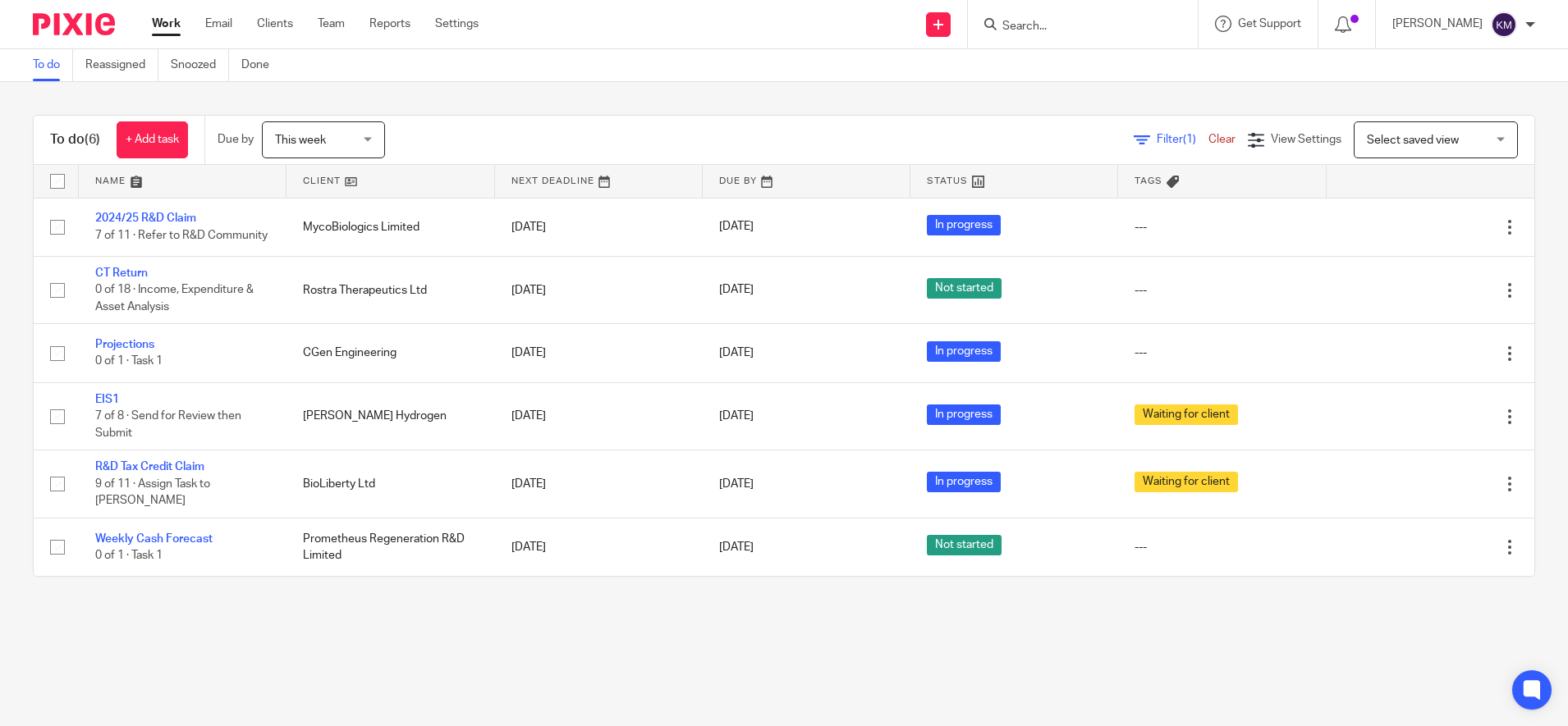
click at [468, 629] on main "To do Reassigned Snoozed Done To do (6) + Add task Due by This week This week […" at bounding box center [784, 363] width 1568 height 726
